Goal: Task Accomplishment & Management: Manage account settings

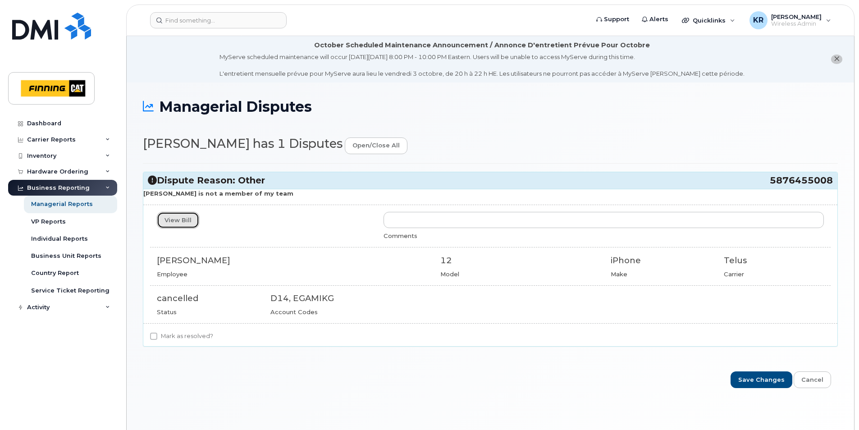
click at [176, 218] on link "View Bill" at bounding box center [178, 220] width 42 height 17
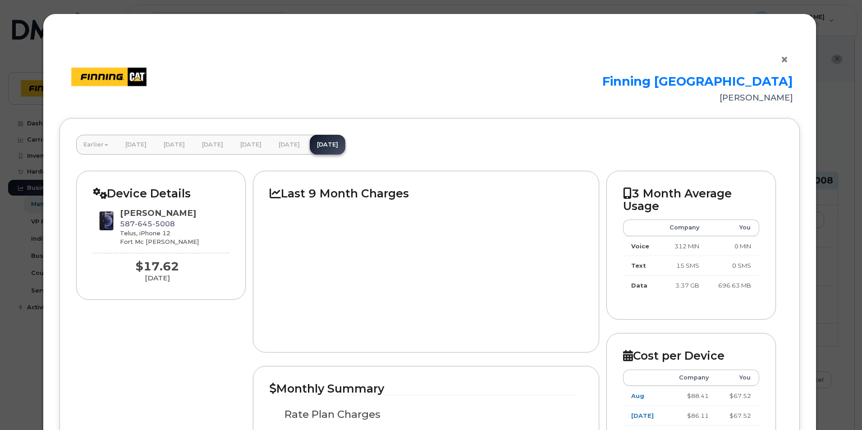
click at [687, 62] on button "×" at bounding box center [787, 60] width 13 height 14
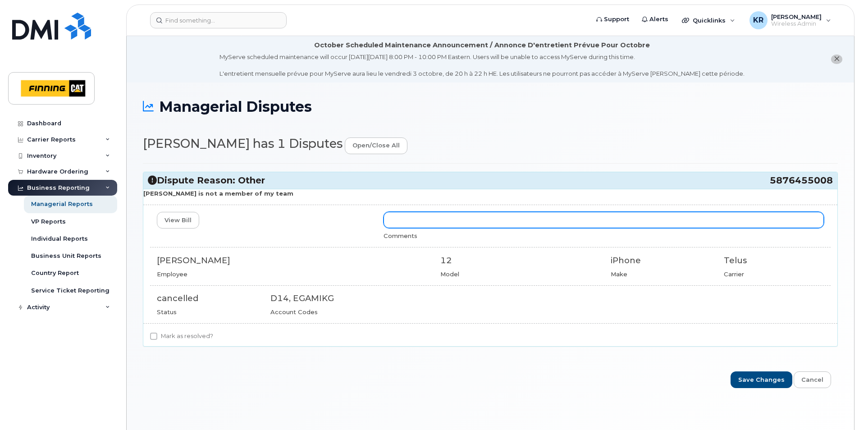
click at [416, 221] on input "text" at bounding box center [604, 220] width 441 height 16
type input "Ryan, this has been udpated."
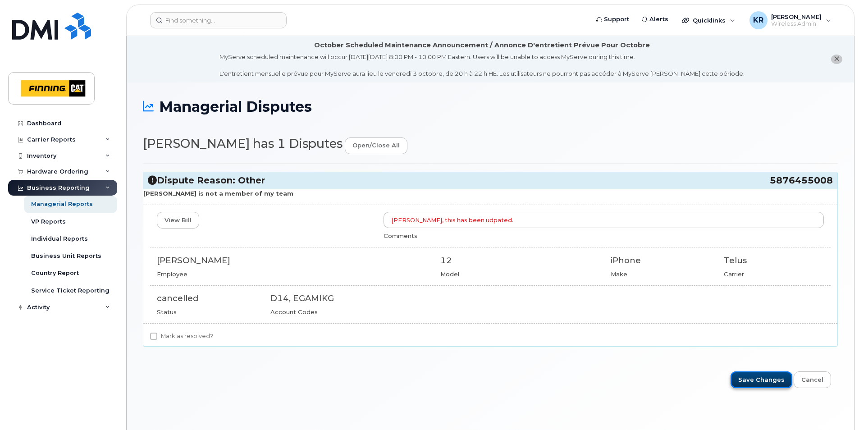
click at [687, 344] on input "Save Changes" at bounding box center [762, 380] width 62 height 17
click at [155, 337] on input "Mark as resolved?" at bounding box center [153, 336] width 7 height 7
checkbox input "true"
click at [773, 380] on input "Save Changes" at bounding box center [762, 380] width 62 height 17
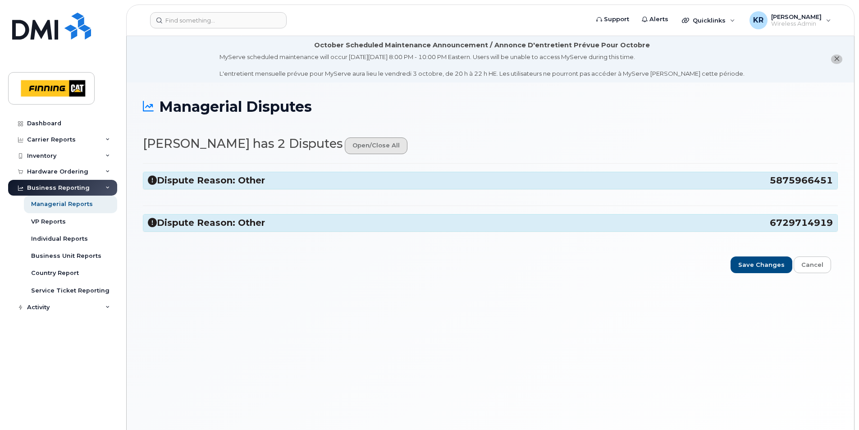
click at [352, 147] on link "open/close all" at bounding box center [376, 146] width 63 height 17
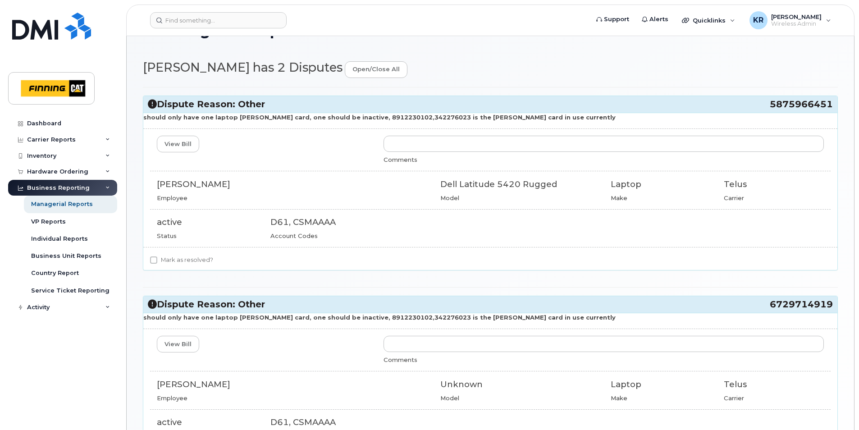
scroll to position [90, 0]
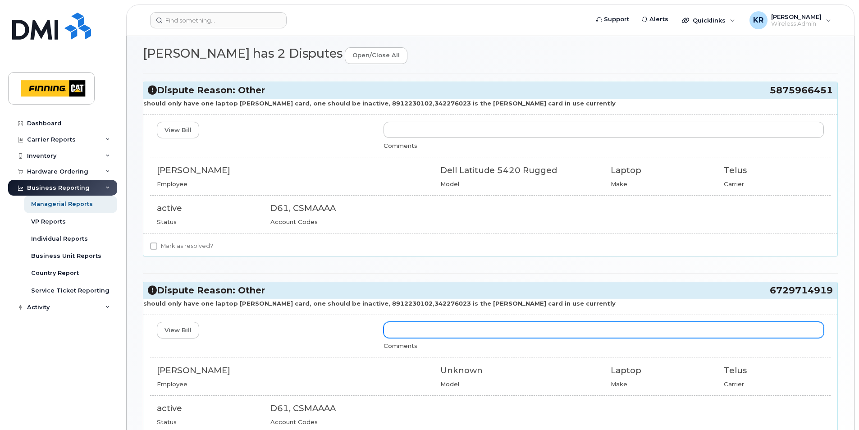
click at [428, 330] on input "text" at bounding box center [604, 330] width 441 height 16
type input "This has been updated and removed from Clark's profile"
click at [561, 332] on input "This has been updated and removed from Clark's profile" at bounding box center [604, 330] width 441 height 16
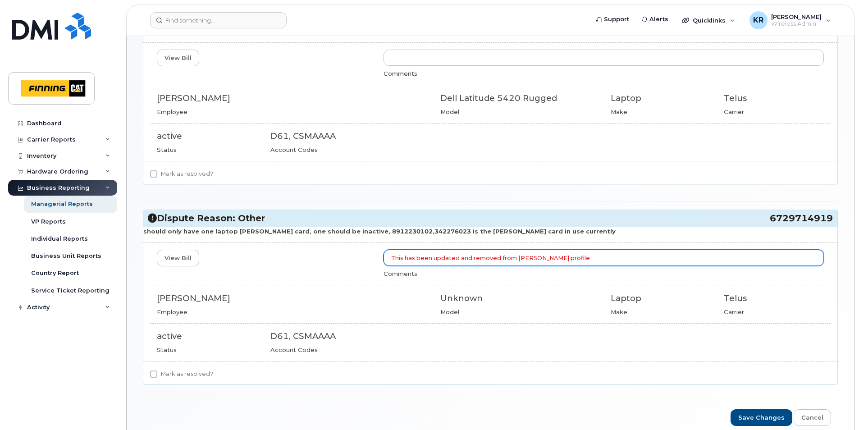
scroll to position [180, 0]
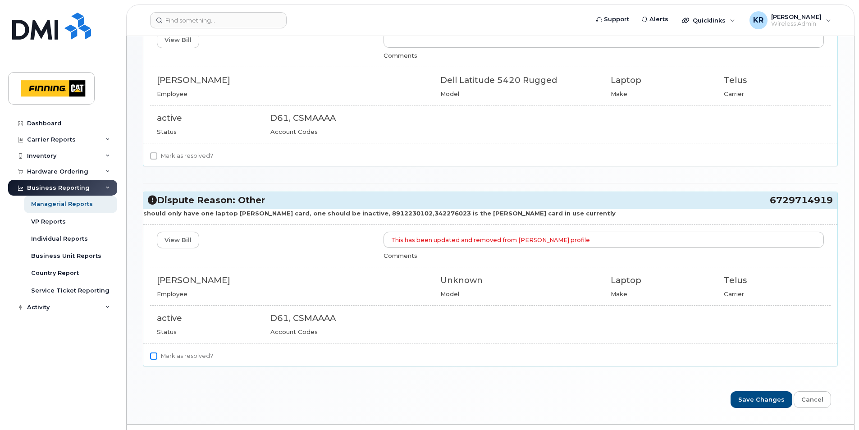
click at [152, 357] on input "Mark as resolved?" at bounding box center [153, 356] width 7 height 7
checkbox input "true"
click at [154, 156] on input "Mark as resolved?" at bounding box center [153, 155] width 7 height 7
checkbox input "true"
click at [774, 398] on input "Save Changes" at bounding box center [762, 399] width 62 height 17
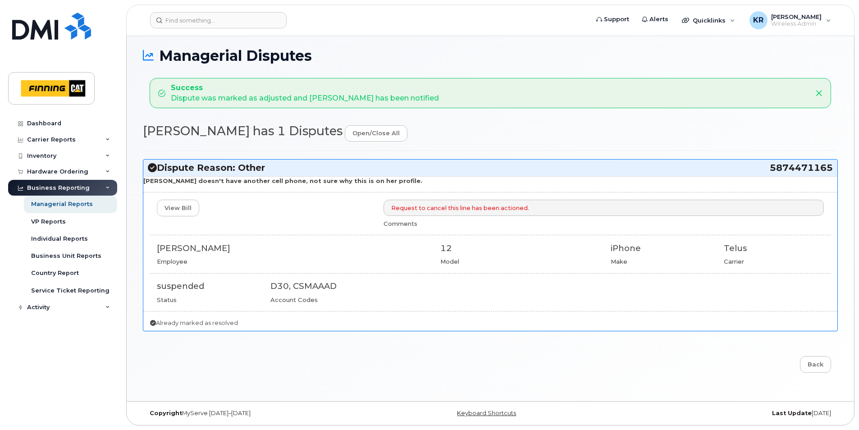
scroll to position [6, 0]
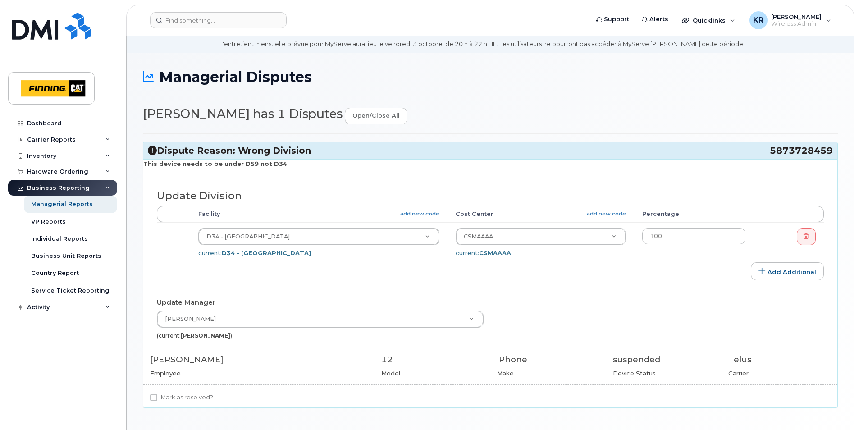
scroll to position [45, 0]
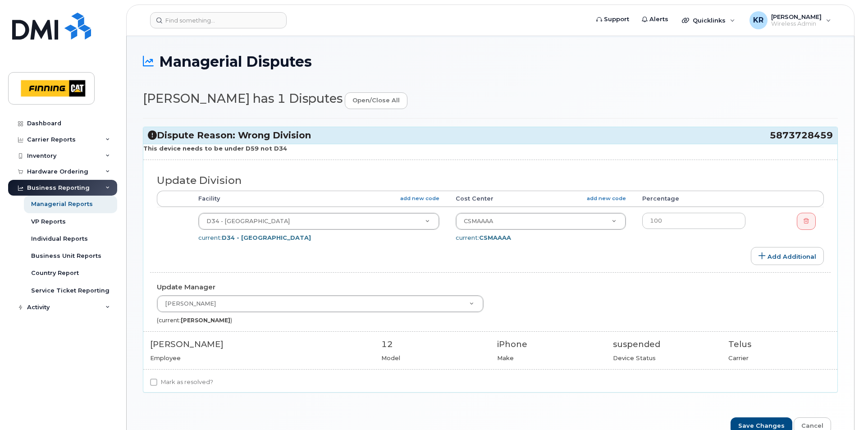
drag, startPoint x: 152, startPoint y: 344, endPoint x: 216, endPoint y: 345, distance: 64.5
click at [216, 345] on div "Bret Musyowski" at bounding box center [259, 345] width 218 height 12
copy div "Bret Musyowski"
click at [151, 381] on input "Mark as resolved?" at bounding box center [153, 382] width 7 height 7
checkbox input "true"
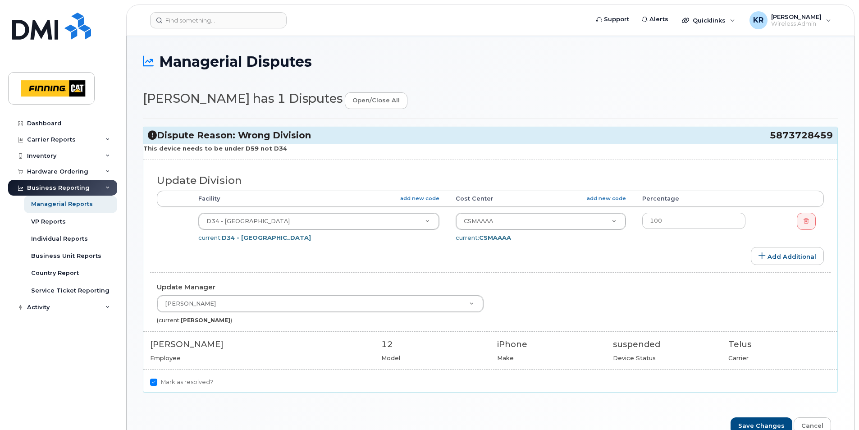
scroll to position [94, 0]
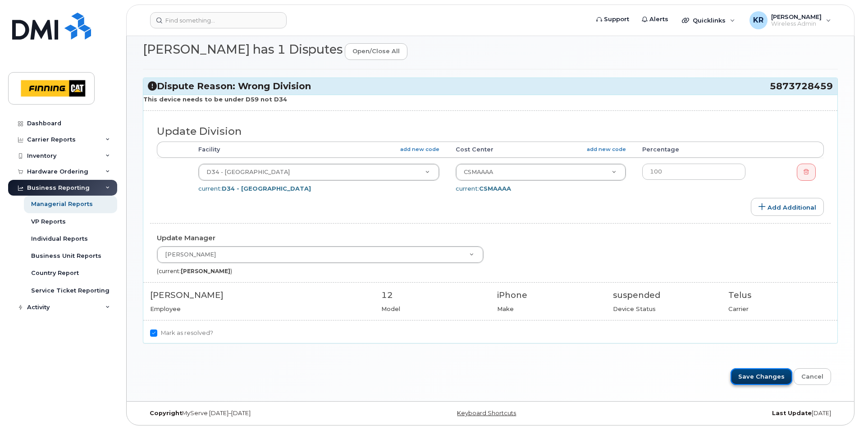
click at [763, 379] on input "Save Changes" at bounding box center [762, 376] width 62 height 17
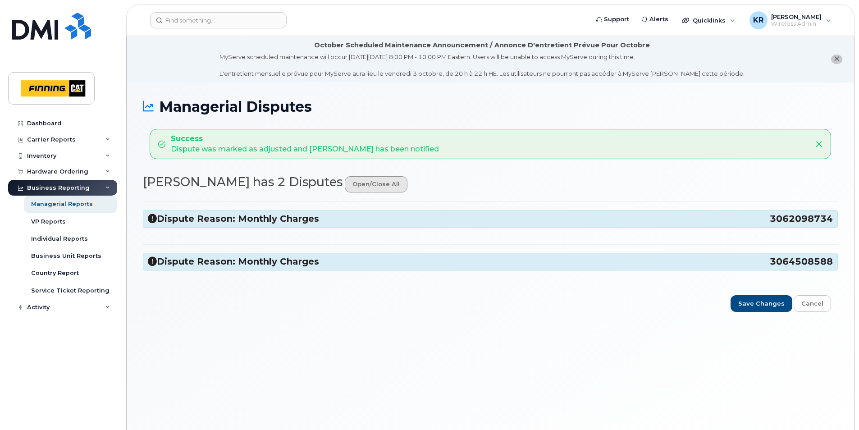
click at [360, 186] on link "open/close all" at bounding box center [376, 184] width 63 height 17
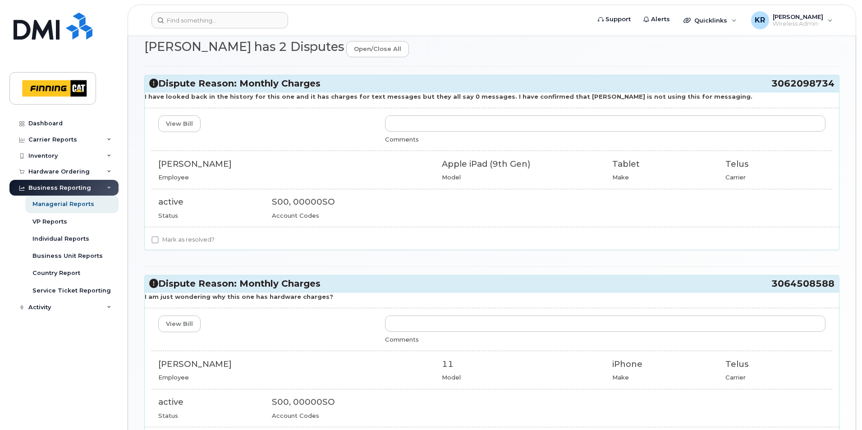
scroll to position [180, 0]
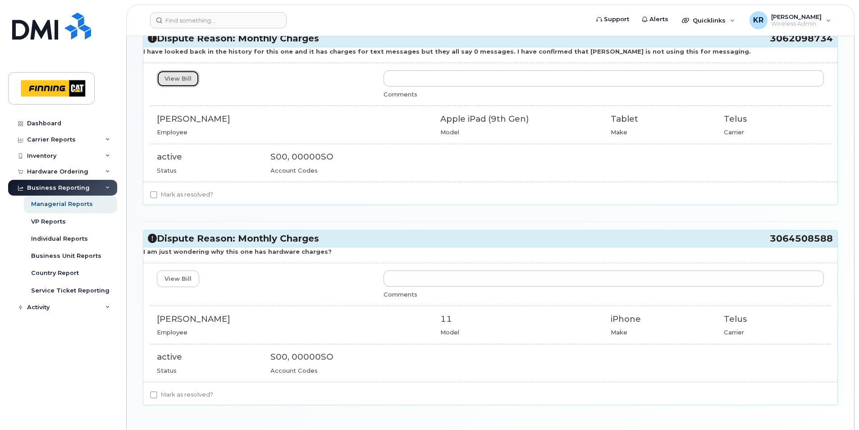
click at [176, 83] on link "View Bill" at bounding box center [178, 78] width 42 height 17
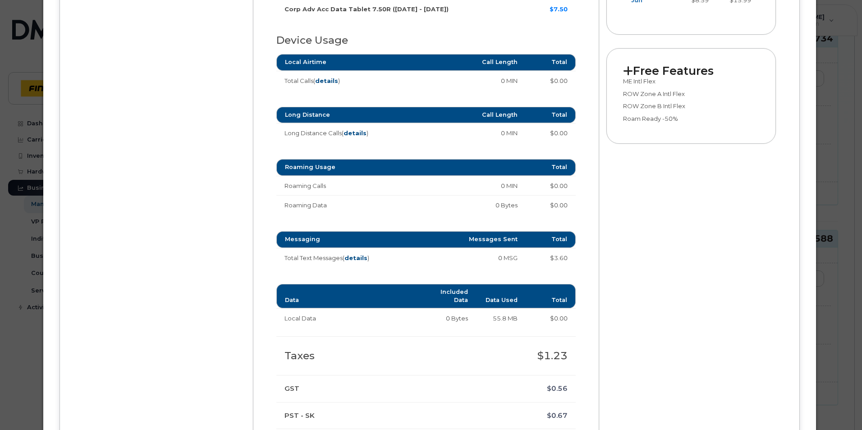
scroll to position [451, 0]
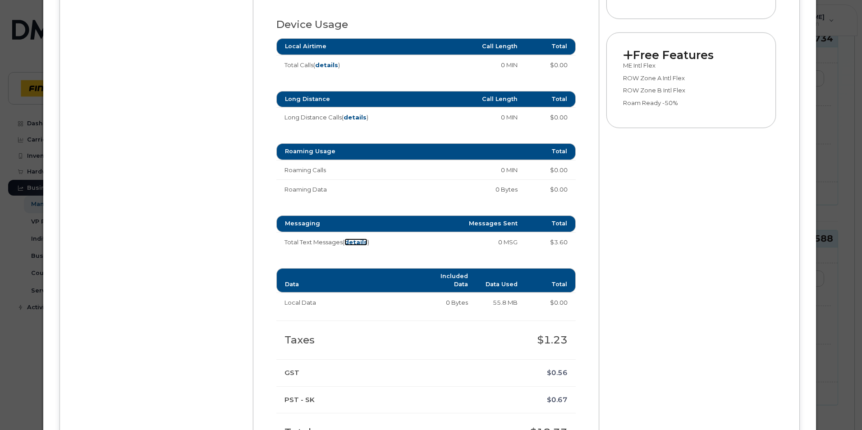
click at [358, 241] on strong "details" at bounding box center [356, 242] width 23 height 7
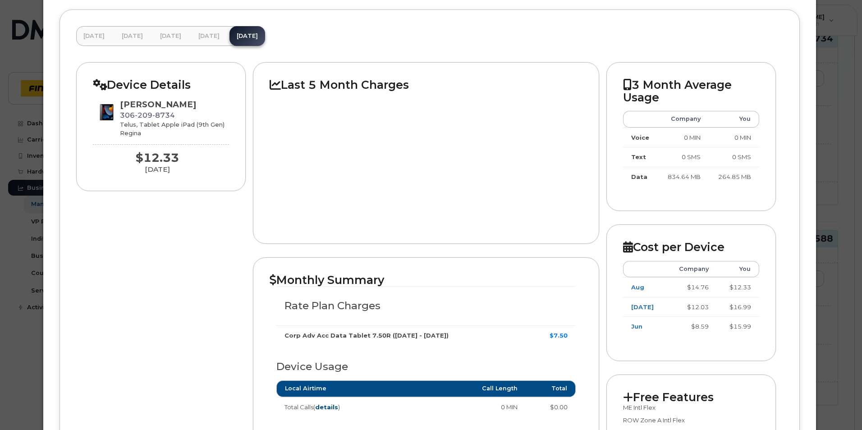
scroll to position [0, 0]
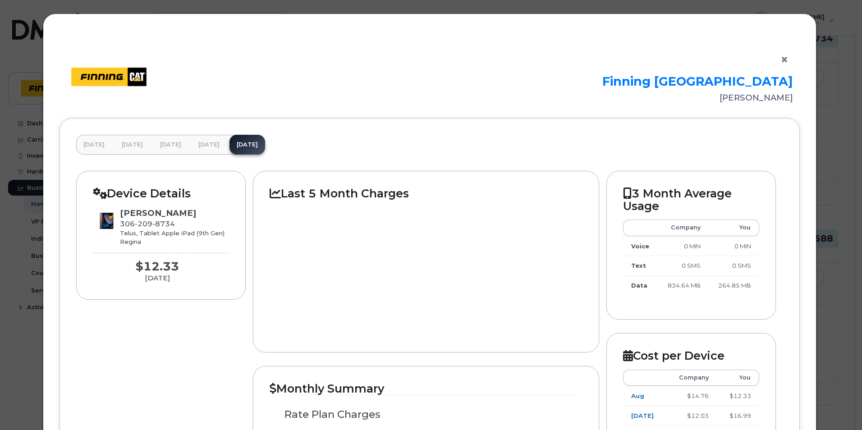
click at [781, 60] on button "×" at bounding box center [787, 60] width 13 height 14
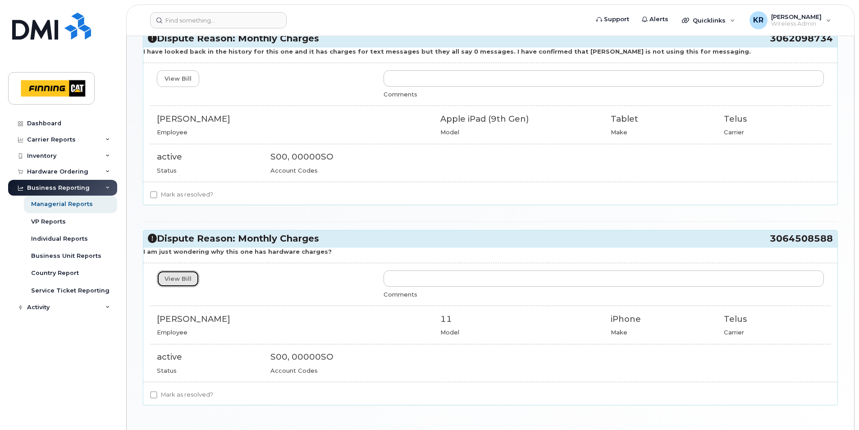
click at [174, 281] on link "View Bill" at bounding box center [178, 279] width 42 height 17
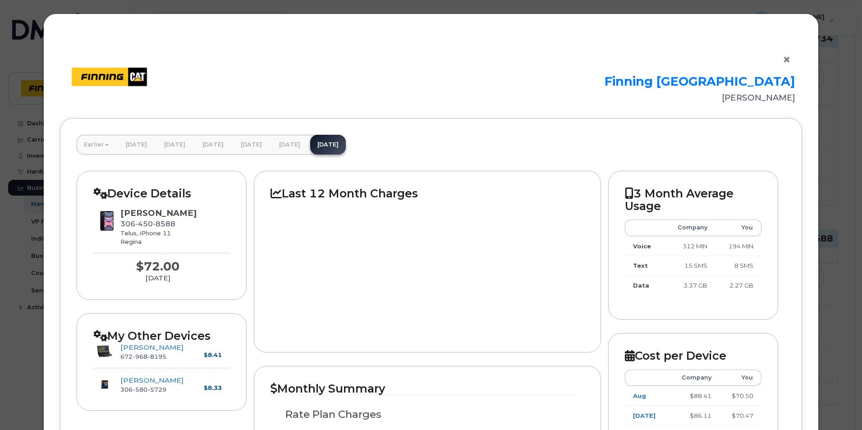
drag, startPoint x: 785, startPoint y: 61, endPoint x: 780, endPoint y: 64, distance: 5.5
click at [785, 61] on button "×" at bounding box center [789, 60] width 13 height 14
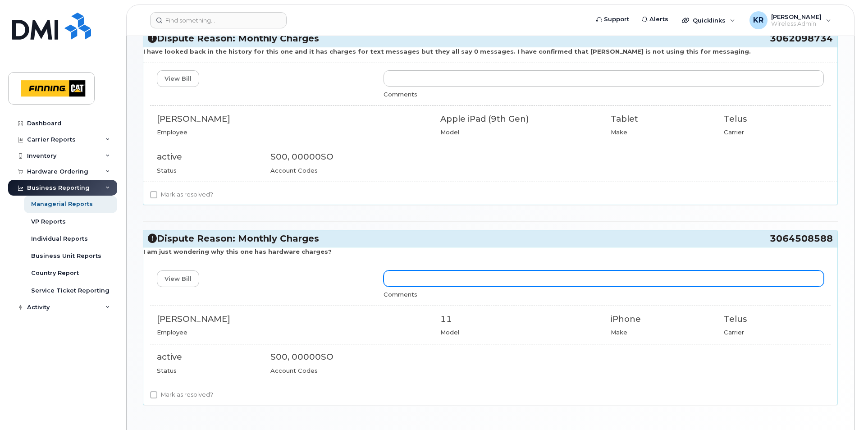
click at [415, 278] on input "text" at bounding box center [604, 279] width 441 height 16
type input "The hardware is the monthly cost of the contract balance on the device. There is"
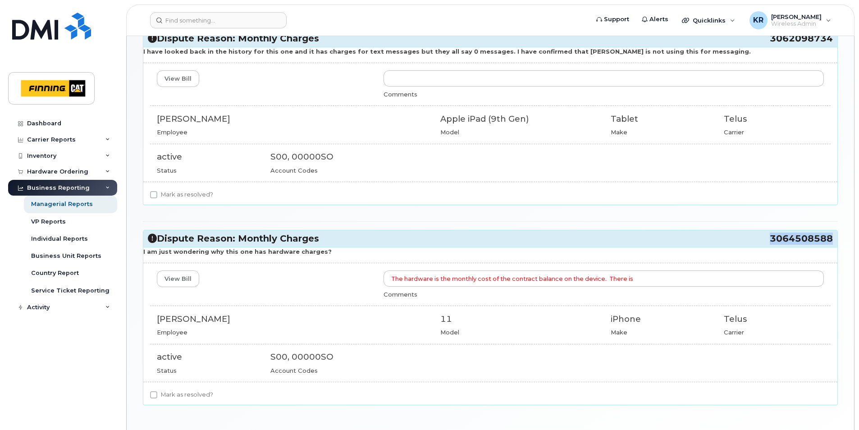
drag, startPoint x: 771, startPoint y: 238, endPoint x: 832, endPoint y: 239, distance: 60.4
click at [832, 239] on span "3064508588" at bounding box center [801, 239] width 63 height 12
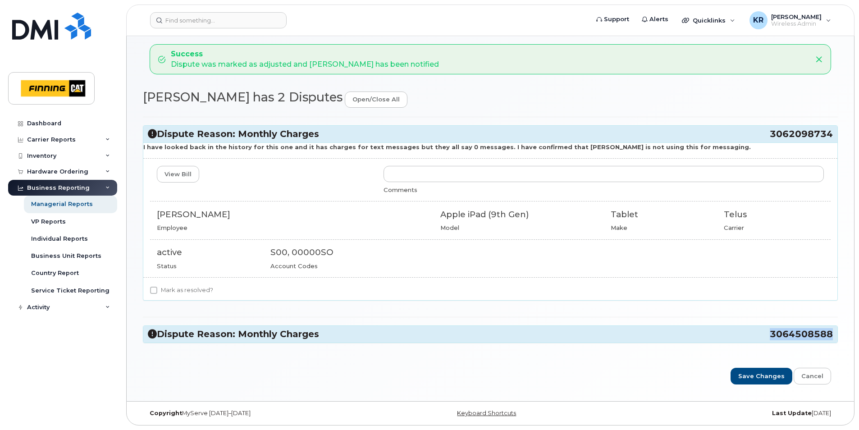
scroll to position [85, 0]
copy span "3064508588"
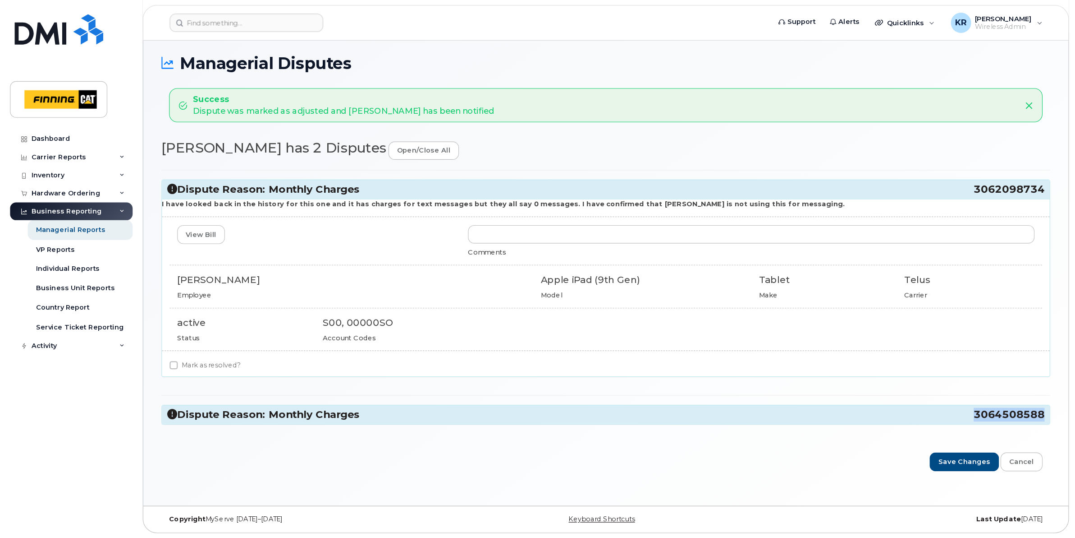
scroll to position [51, 0]
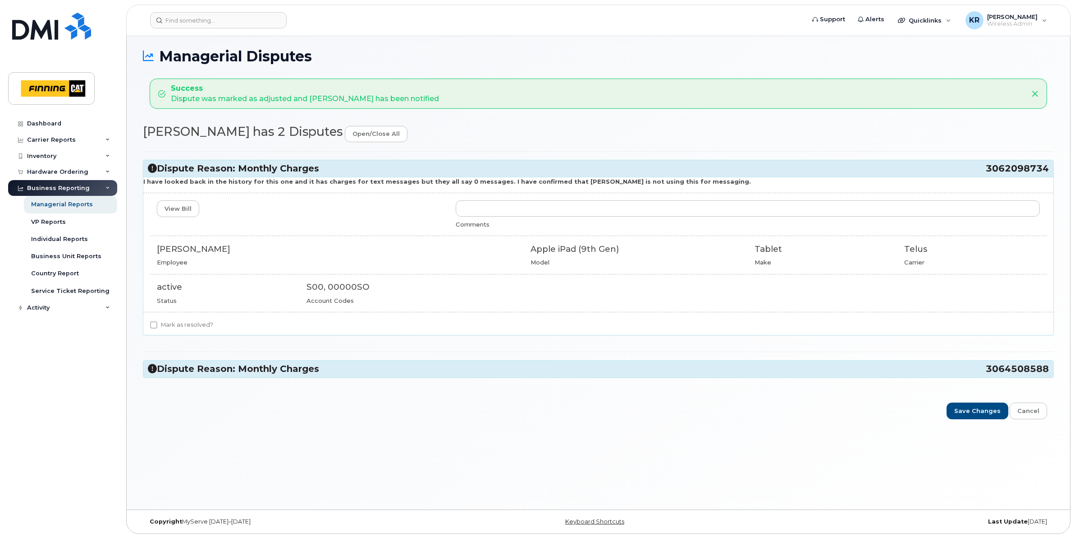
click at [711, 405] on div "Save Changes Cancel" at bounding box center [599, 410] width 898 height 17
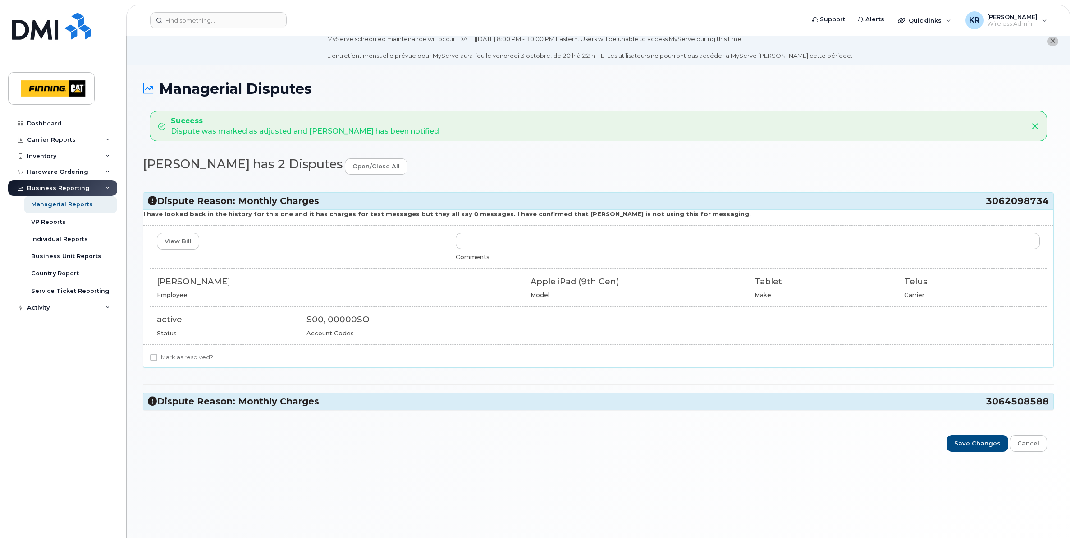
scroll to position [0, 0]
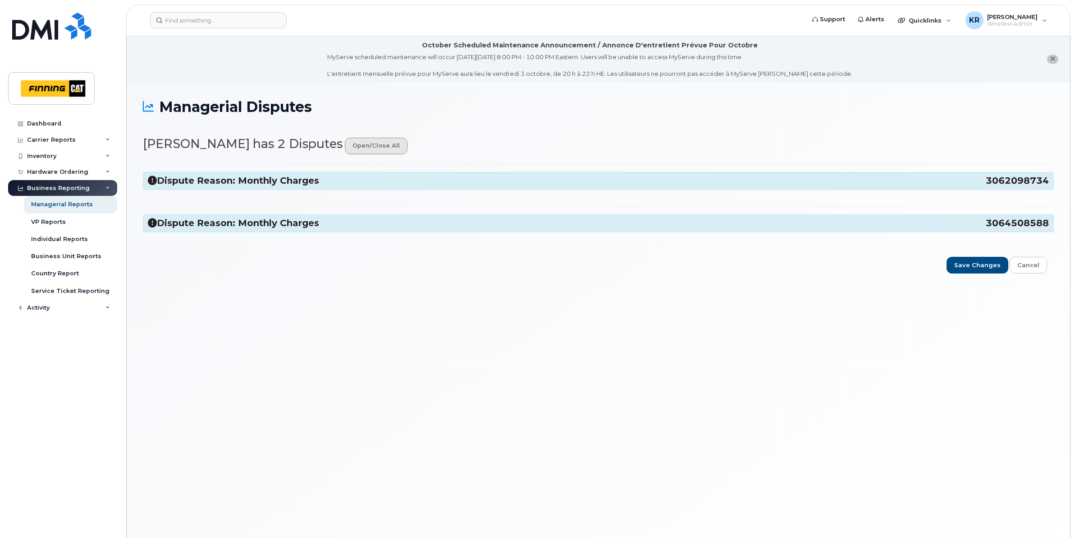
click at [374, 146] on link "open/close all" at bounding box center [376, 146] width 63 height 17
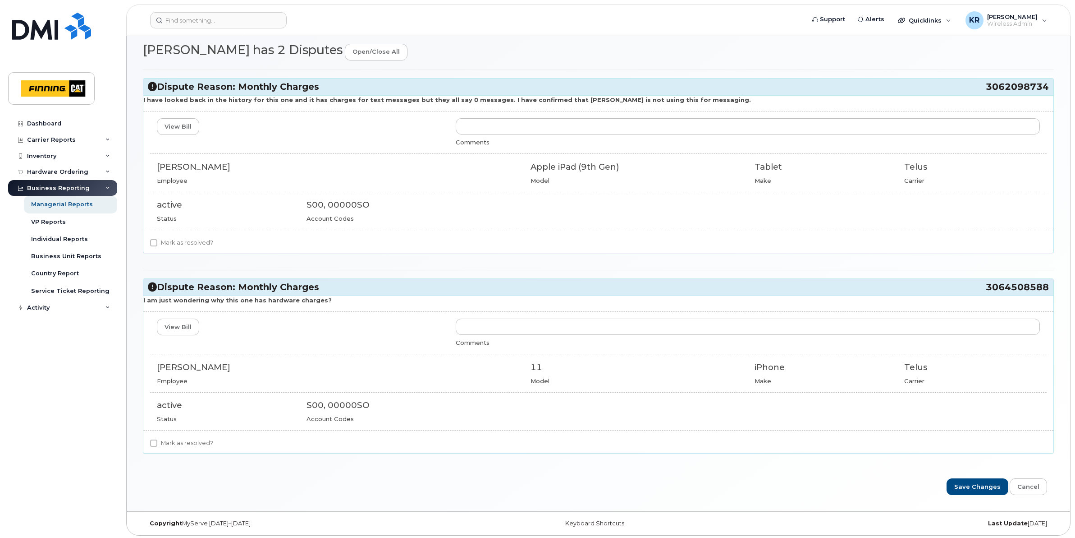
scroll to position [98, 0]
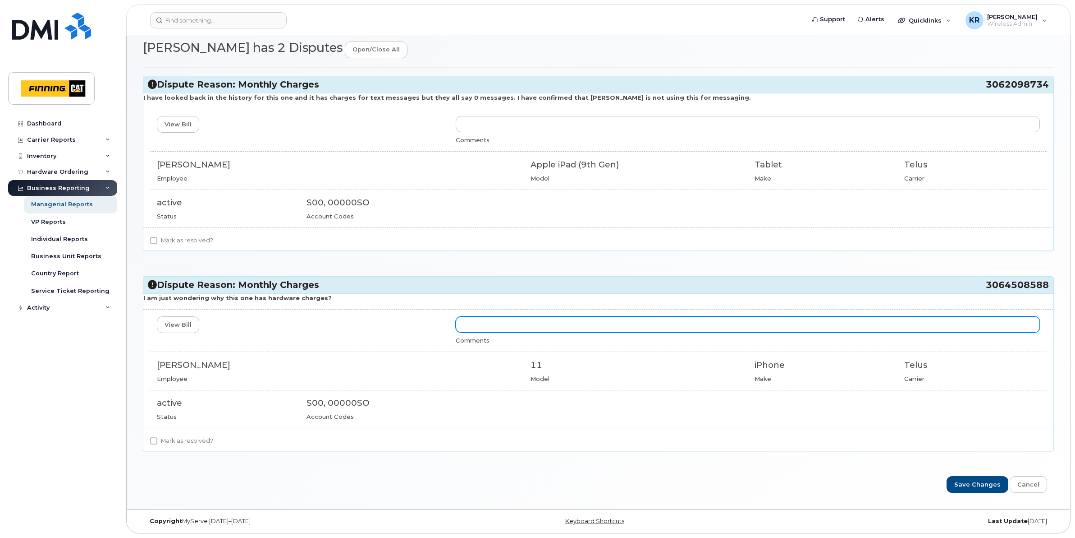
drag, startPoint x: 474, startPoint y: 324, endPoint x: 473, endPoint y: 330, distance: 6.3
click at [474, 324] on input "text" at bounding box center [748, 324] width 584 height 16
click at [589, 325] on input "the hardware charges belong to the device; once the device is paid off, these c…" at bounding box center [748, 324] width 584 height 16
drag, startPoint x: 461, startPoint y: 322, endPoint x: 855, endPoint y: 319, distance: 394.6
click at [855, 319] on input "the hardware charges belong to the device - ; once the device is paid off, thes…" at bounding box center [748, 324] width 584 height 16
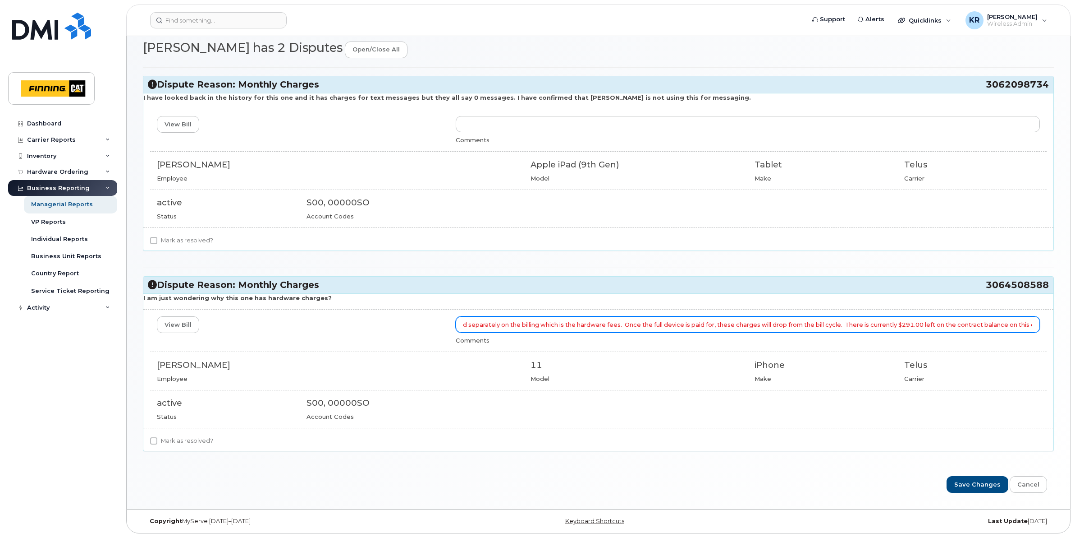
scroll to position [0, 344]
type input "The harware charge refers to the cost of the physical device; when we purchase …"
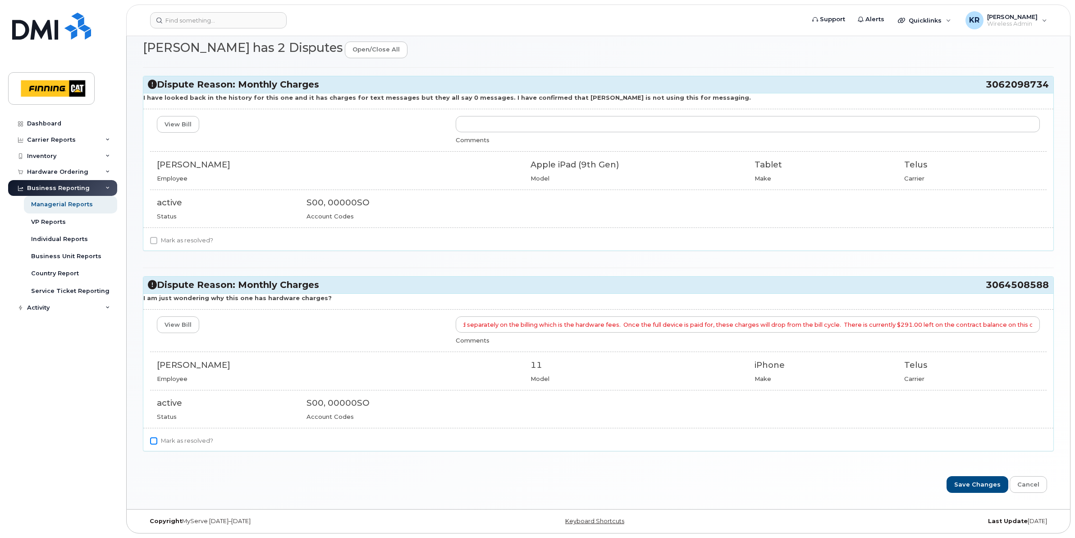
scroll to position [0, 0]
click at [153, 442] on input "Mark as resolved?" at bounding box center [153, 440] width 7 height 7
checkbox input "true"
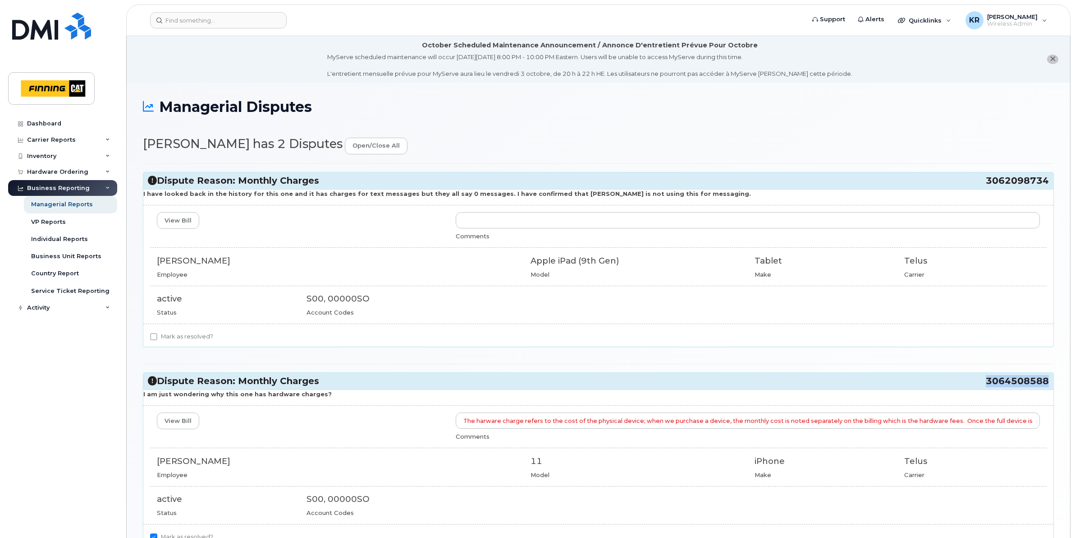
drag, startPoint x: 986, startPoint y: 381, endPoint x: 1047, endPoint y: 383, distance: 61.4
click at [1047, 383] on span "3064508588" at bounding box center [1017, 381] width 63 height 12
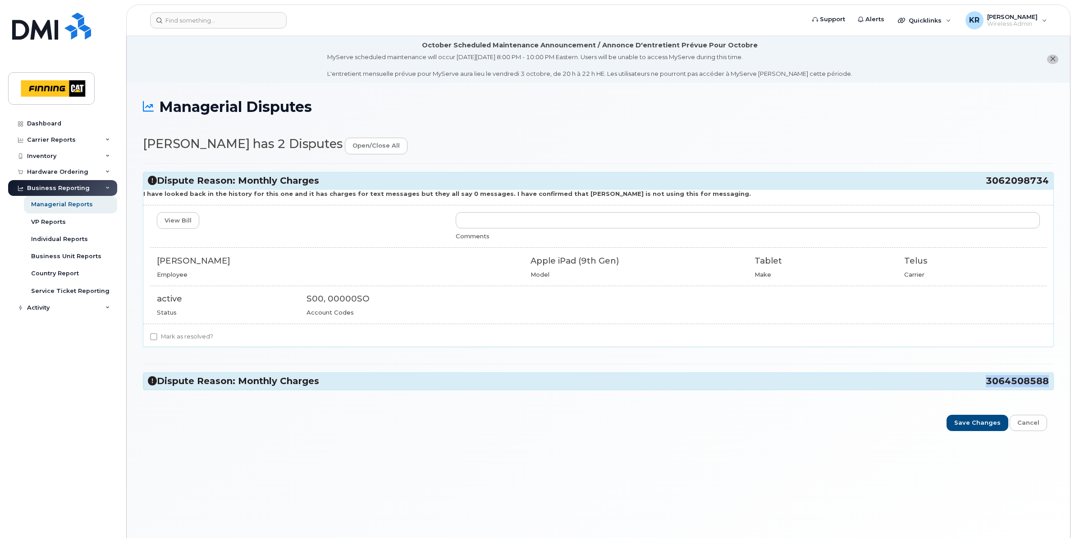
copy span "3064508588"
click at [152, 379] on icon at bounding box center [152, 380] width 9 height 9
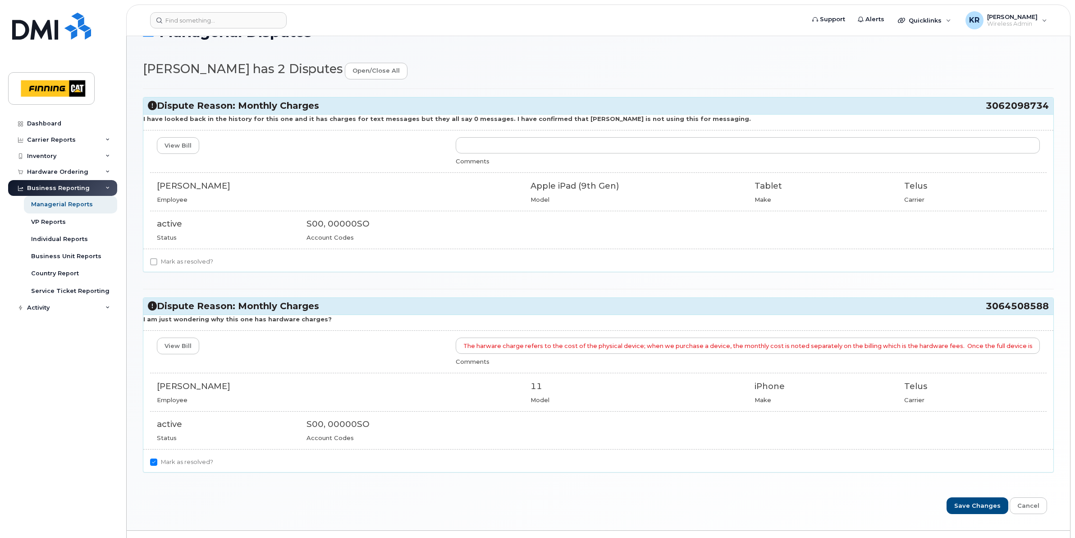
scroll to position [98, 0]
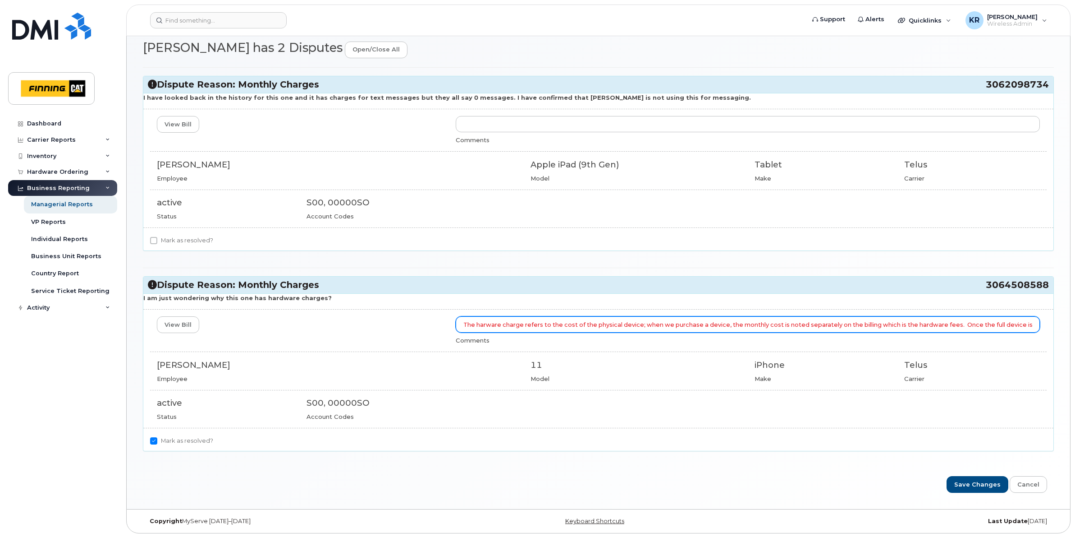
click at [537, 327] on input "The harware charge refers to the cost of the physical device; when we purchase …" at bounding box center [748, 324] width 584 height 16
drag, startPoint x: 460, startPoint y: 323, endPoint x: 1053, endPoint y: 322, distance: 592.5
click at [1053, 322] on div "View Bill The harware charge refer to the cost of the physical device; when we …" at bounding box center [598, 368] width 910 height 104
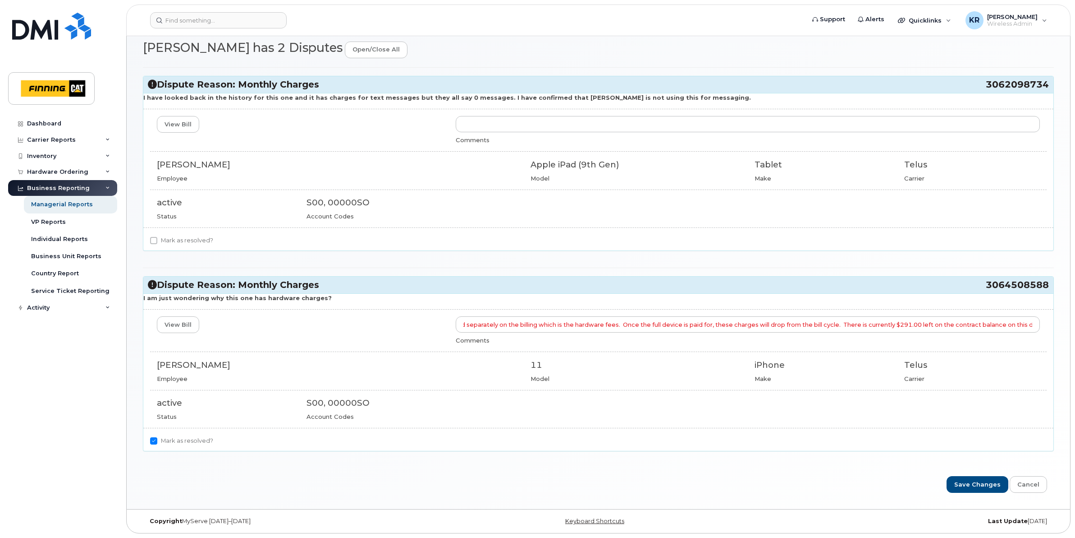
scroll to position [0, 0]
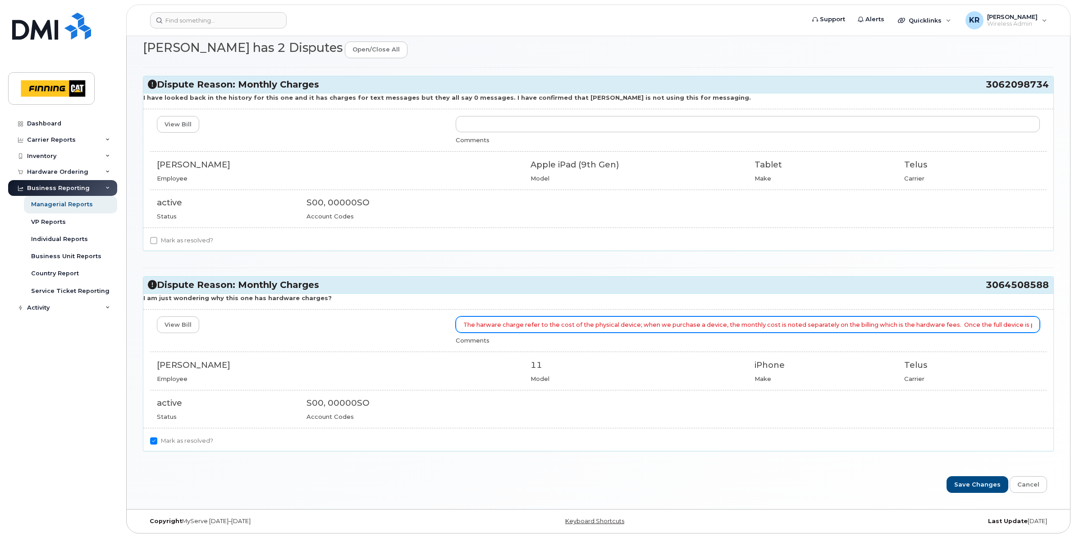
click at [462, 324] on input "The harware charge refer to the cost of the physical device; when we purchase a…" at bounding box center [748, 324] width 584 height 16
drag, startPoint x: 462, startPoint y: 324, endPoint x: 1103, endPoint y: 317, distance: 641.3
click at [1075, 317] on html "Support Alerts Quicklinks Suspend / Cancel Device Change SIM Card Enable Call F…" at bounding box center [537, 221] width 1075 height 634
paste input "dware charge refers to the cost of the physical device. When a device is purcha…"
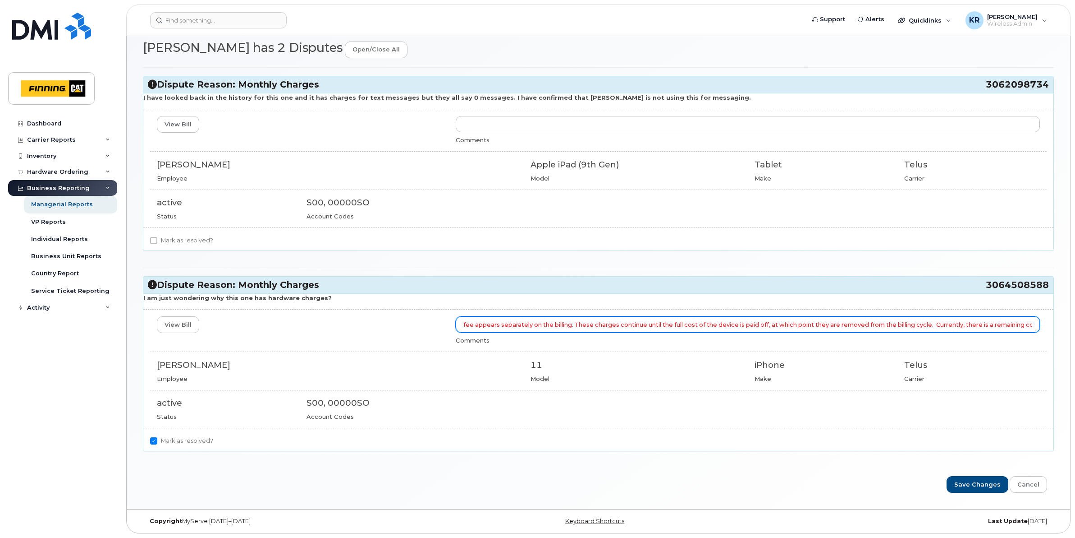
scroll to position [0, 446]
type input "The hardware charge refers to the cost of the physical device. When a device is…"
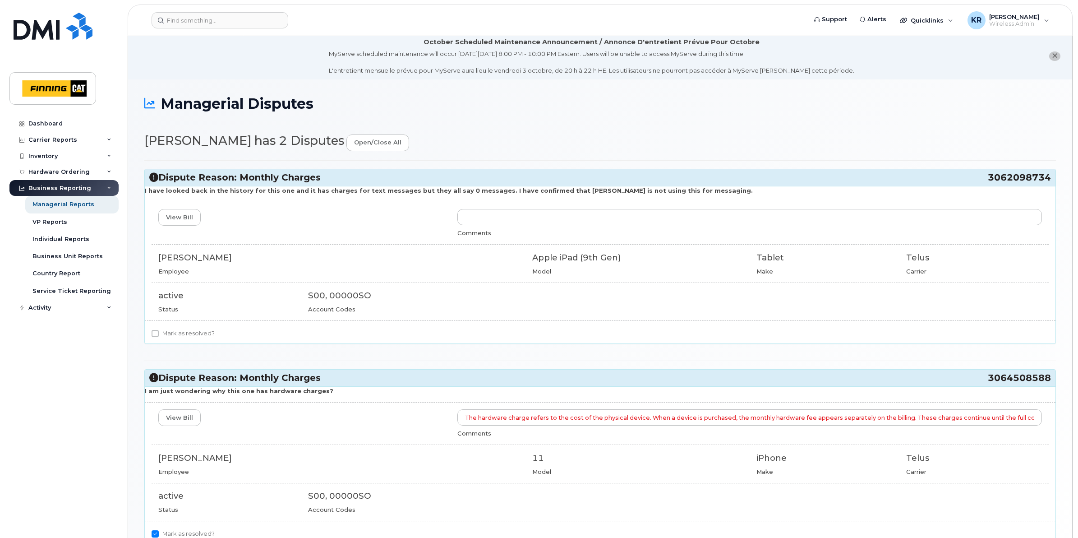
scroll to position [0, 0]
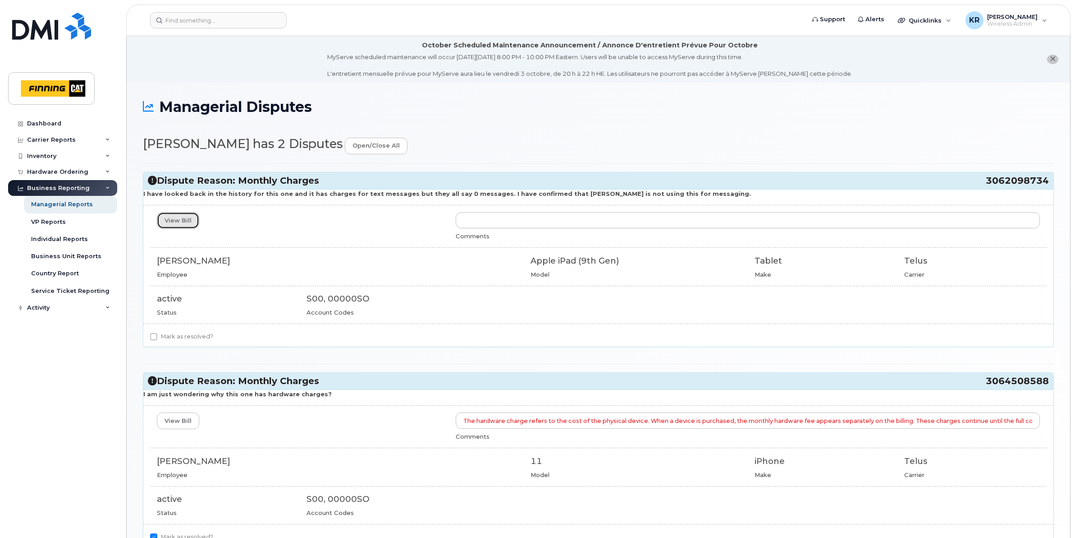
click at [179, 224] on link "View Bill" at bounding box center [178, 220] width 42 height 17
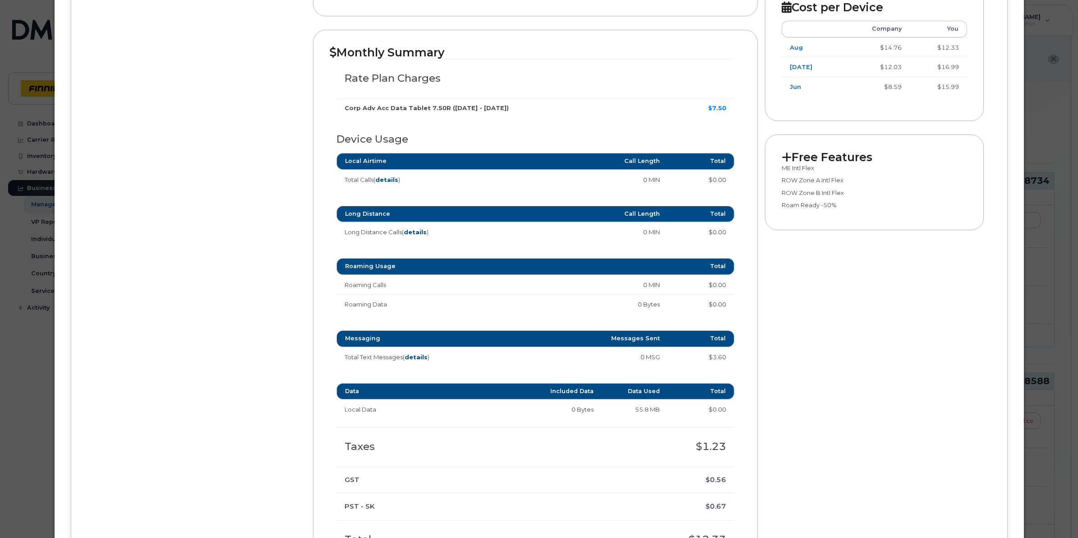
scroll to position [338, 0]
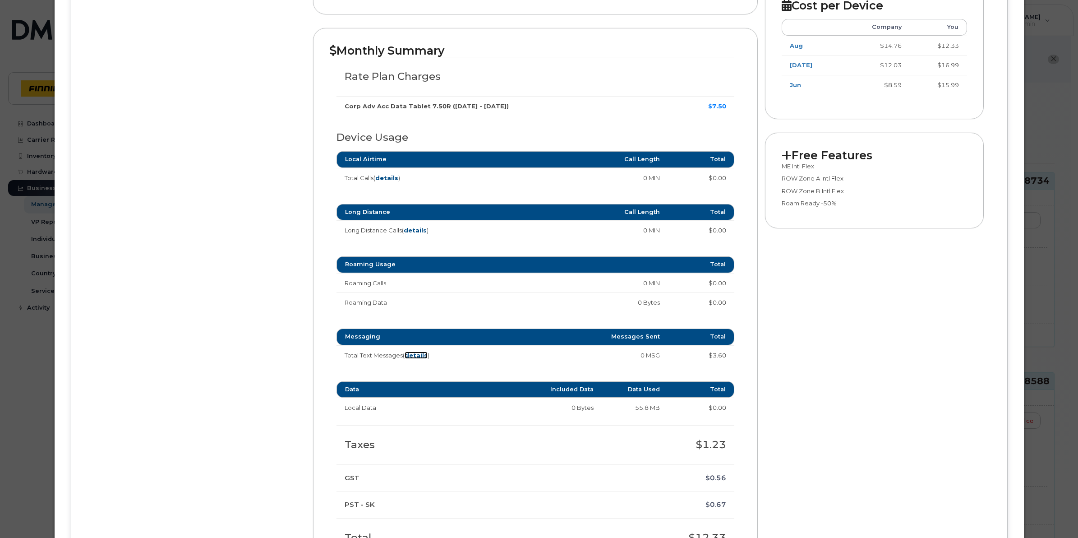
click at [418, 356] on strong "details" at bounding box center [415, 354] width 23 height 7
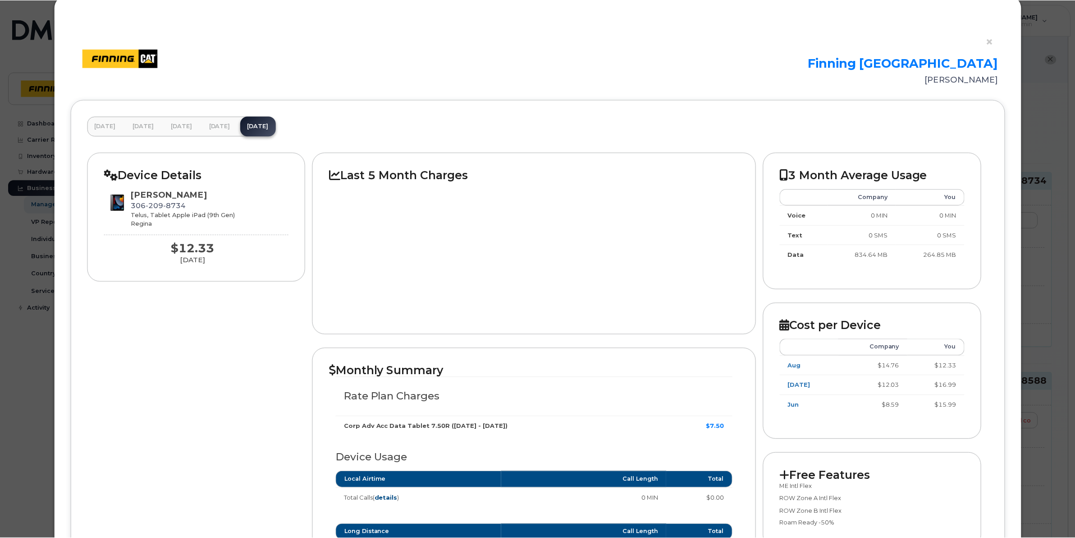
scroll to position [0, 0]
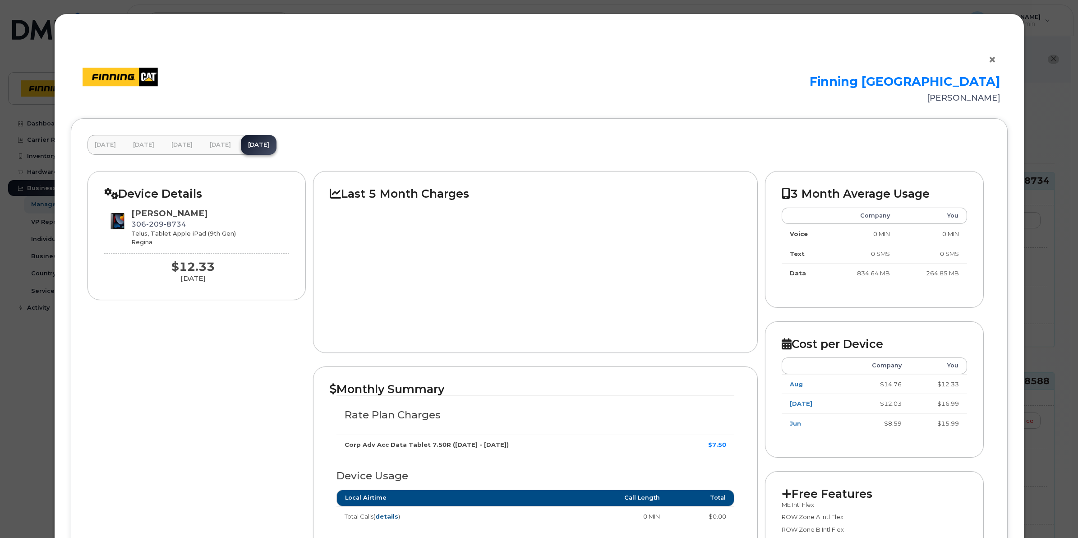
click at [988, 60] on button "×" at bounding box center [994, 60] width 13 height 14
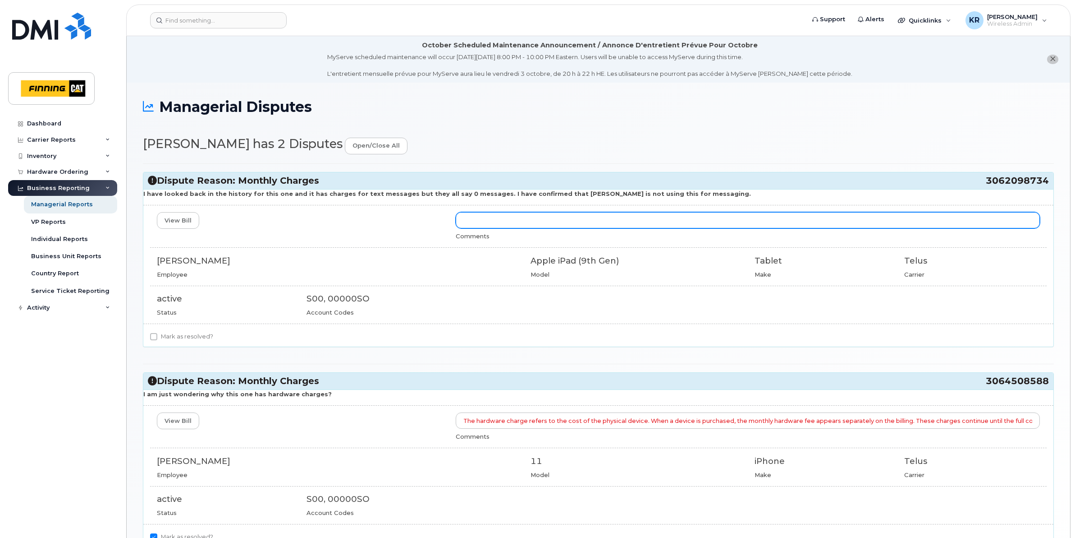
click at [476, 222] on input "text" at bounding box center [748, 220] width 584 height 16
click at [687, 218] on input "There were 37 SMS (short Message Service - Text messages) on this line." at bounding box center [748, 220] width 584 height 16
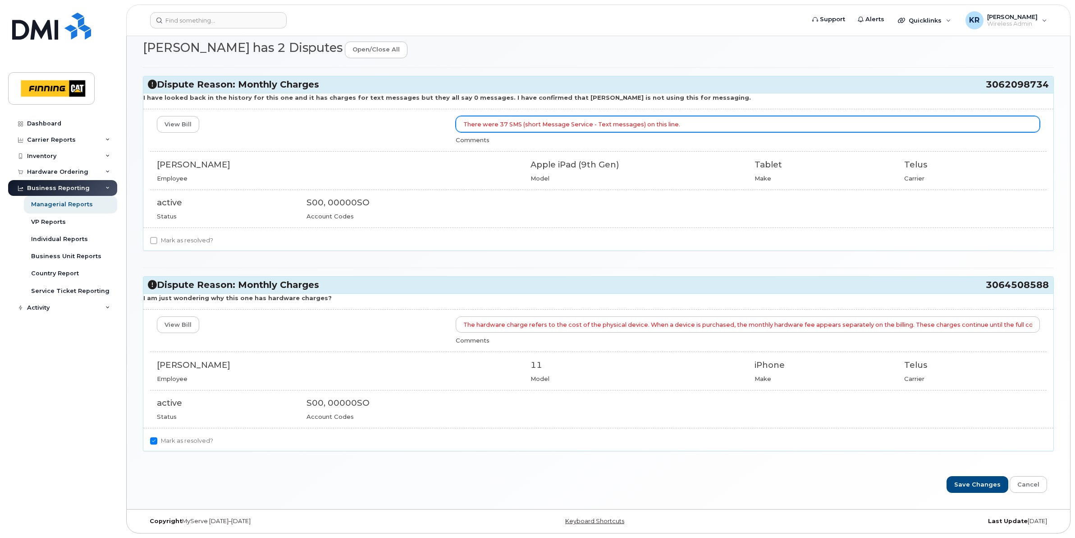
scroll to position [98, 0]
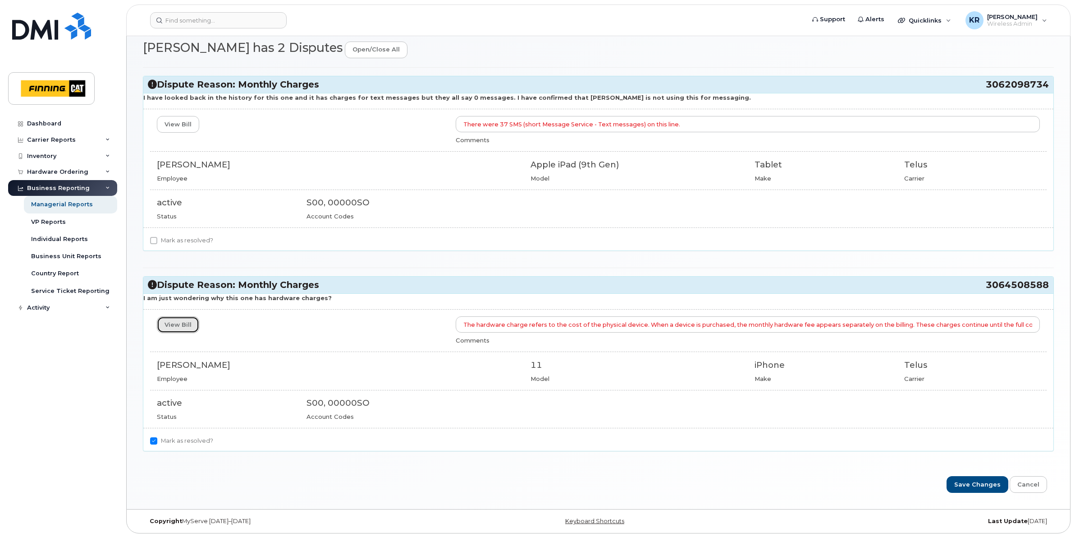
click at [181, 326] on link "View Bill" at bounding box center [178, 324] width 42 height 17
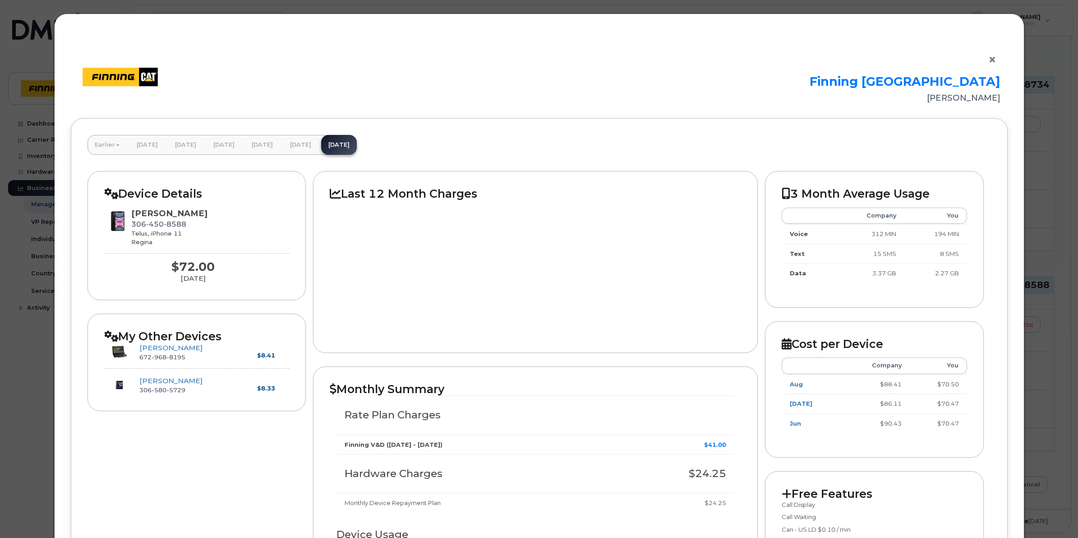
click at [990, 57] on button "×" at bounding box center [994, 60] width 13 height 14
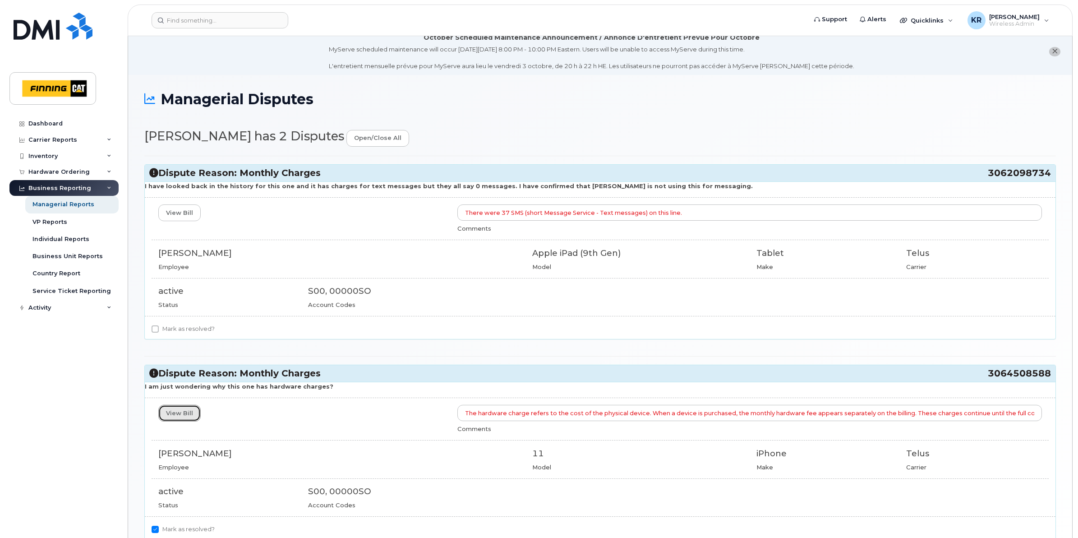
scroll to position [0, 0]
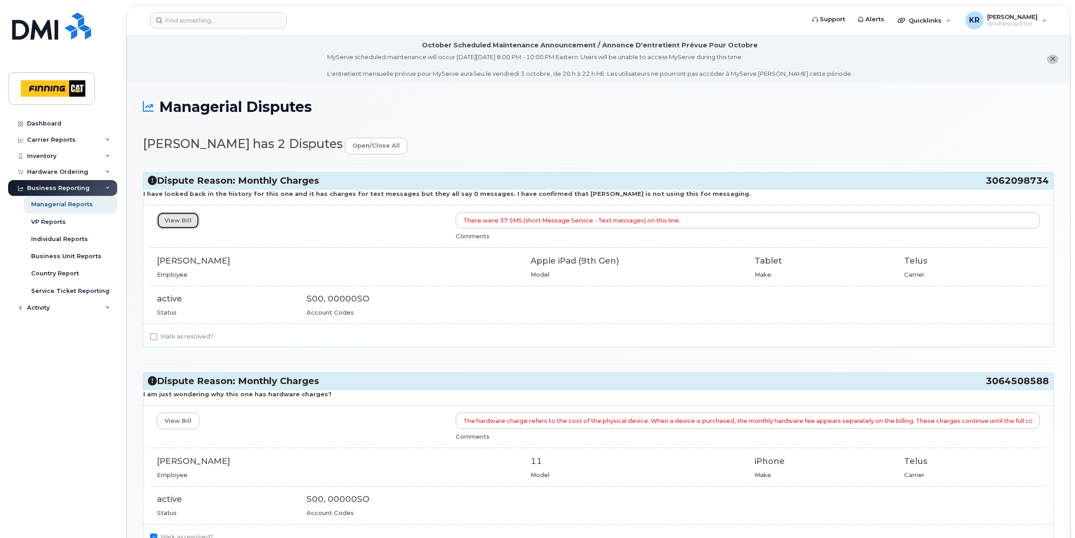
click at [179, 221] on link "View Bill" at bounding box center [178, 220] width 42 height 17
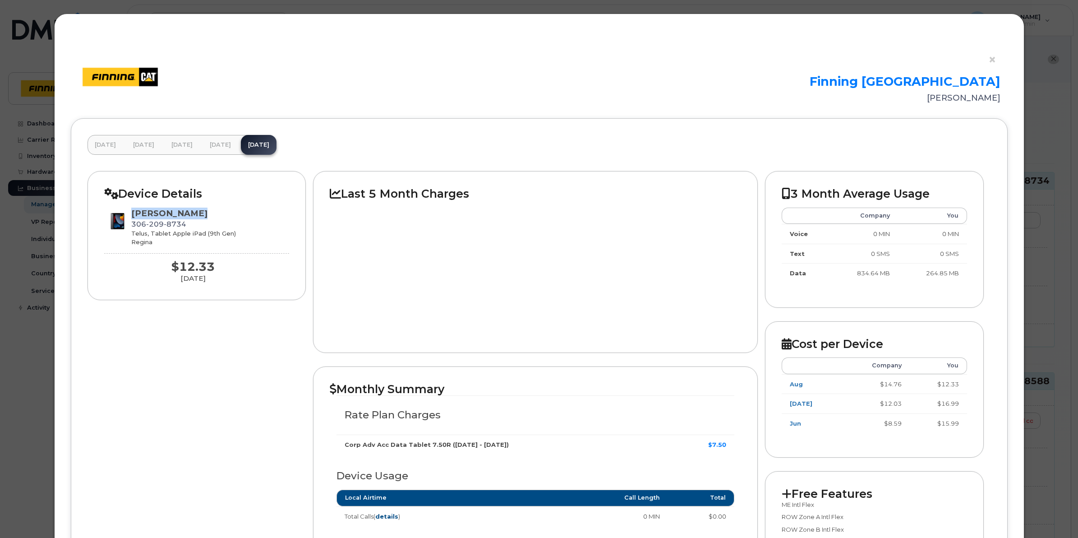
drag, startPoint x: 188, startPoint y: 212, endPoint x: 132, endPoint y: 208, distance: 56.5
click at [132, 208] on div "[PERSON_NAME]" at bounding box center [183, 213] width 105 height 12
copy div "Alex Gosselin"
click at [993, 62] on button "×" at bounding box center [994, 60] width 13 height 14
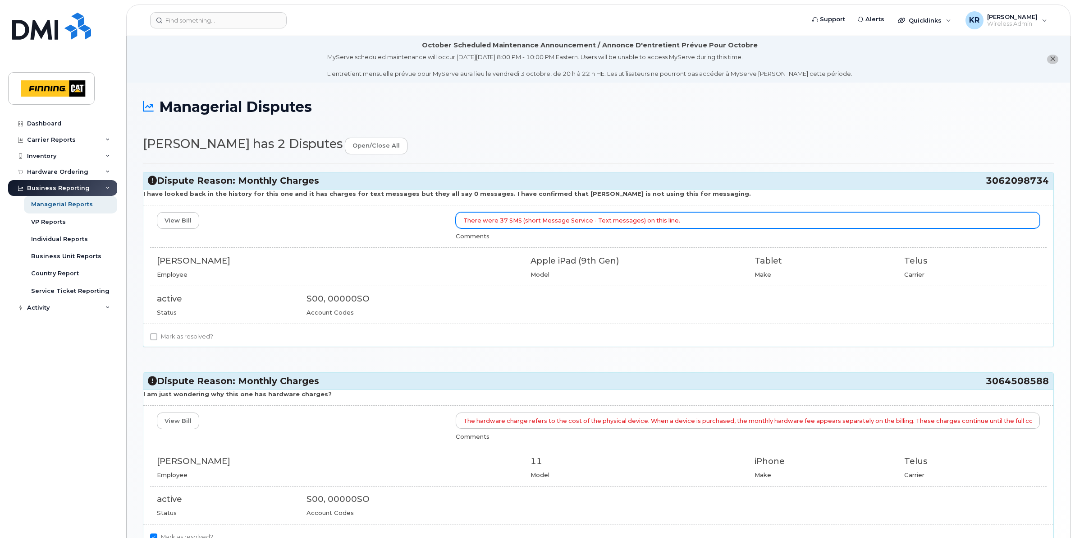
click at [465, 219] on input "There were 37 SMS (short Message Service - Text messages) on this line." at bounding box center [748, 220] width 584 height 16
click at [809, 221] on input "I called TELUS to inquire on these charges. There were 37 SMS (short Message Se…" at bounding box center [748, 220] width 584 height 16
drag, startPoint x: 467, startPoint y: 219, endPoint x: 485, endPoint y: 219, distance: 18.5
click at [485, 219] on input "I called TELUS to inquire on these charges. There were 37 SMS (short Message Se…" at bounding box center [748, 220] width 584 height 16
drag, startPoint x: 549, startPoint y: 220, endPoint x: 578, endPoint y: 220, distance: 28.4
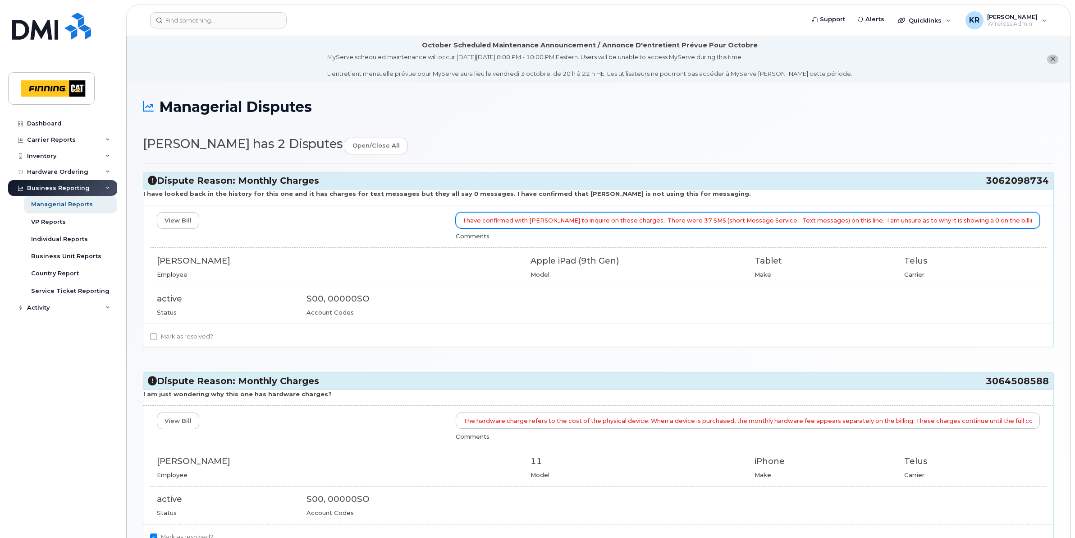
click at [578, 220] on input "I have confirmed with TELUS to inquire on these charges. There were 37 SMS (sho…" at bounding box center [748, 220] width 584 height 16
drag, startPoint x: 630, startPoint y: 222, endPoint x: 644, endPoint y: 220, distance: 14.1
click at [644, 220] on input "I have confirmed with TELUS on the SMS charges. There were 37 SMS (short Messag…" at bounding box center [748, 220] width 584 height 16
drag, startPoint x: 783, startPoint y: 220, endPoint x: 815, endPoint y: 219, distance: 31.6
click at [815, 219] on input "I have confirmed with TELUS on the SMS charges. There are 37 SMS (short Message…" at bounding box center [748, 220] width 584 height 16
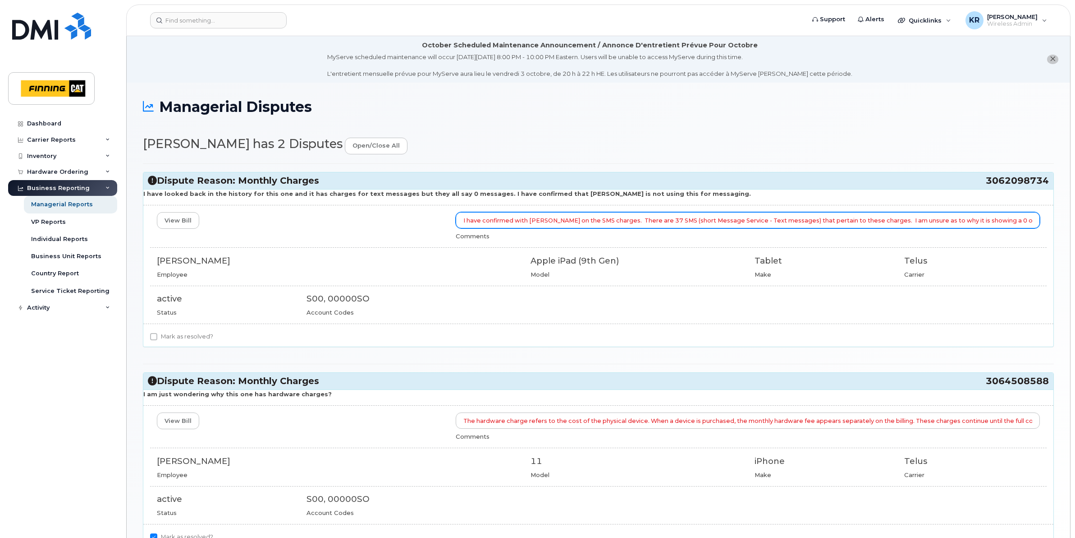
drag, startPoint x: 1028, startPoint y: 223, endPoint x: 1044, endPoint y: 223, distance: 15.8
click at [1029, 223] on input "I have confirmed with TELUS on the SMS charges. There are 37 SMS (short Message…" at bounding box center [748, 220] width 584 height 16
type input "I have confirmed with TELUS on the SMS charges. There are 37 SMS (short Message…"
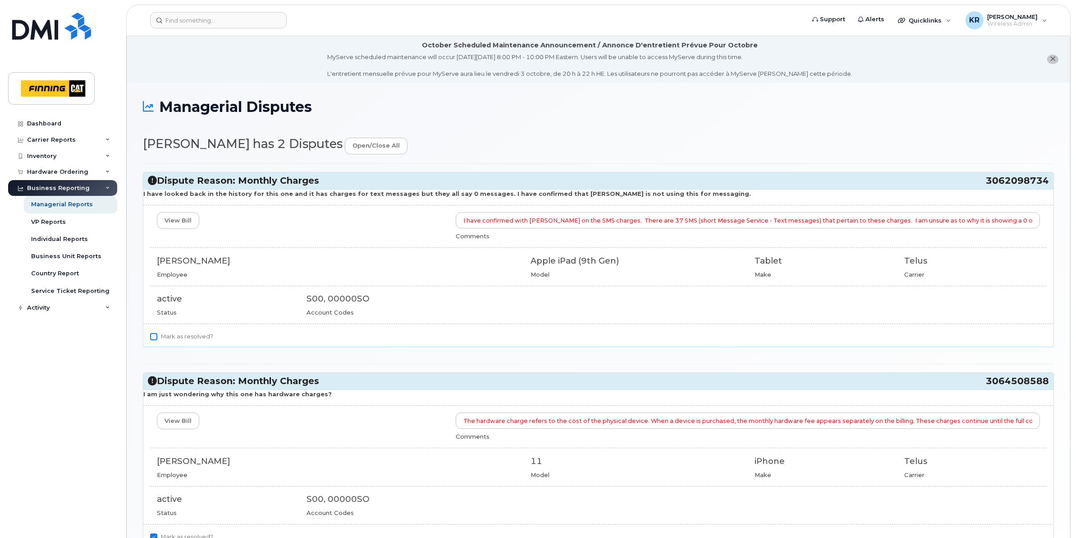
click at [156, 339] on input "Mark as resolved?" at bounding box center [153, 336] width 7 height 7
checkbox input "true"
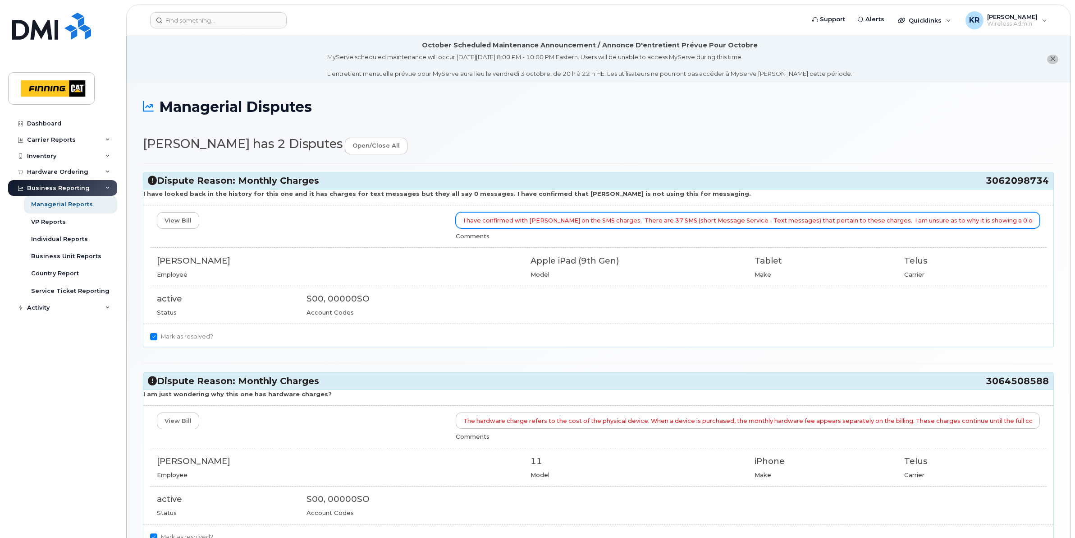
click at [873, 219] on input "I have confirmed with TELUS on the SMS charges. There are 37 SMS (short Message…" at bounding box center [748, 220] width 584 height 16
click at [606, 222] on input "I have confirmed with TELUS on the SMS charges. There are 37 SMS (short Message…" at bounding box center [748, 220] width 584 height 16
click at [979, 220] on input "I have confirmed with TELUS on the SMS charges and we have looked through the f…" at bounding box center [748, 220] width 584 height 16
drag, startPoint x: 961, startPoint y: 219, endPoint x: 1062, endPoint y: 216, distance: 101.1
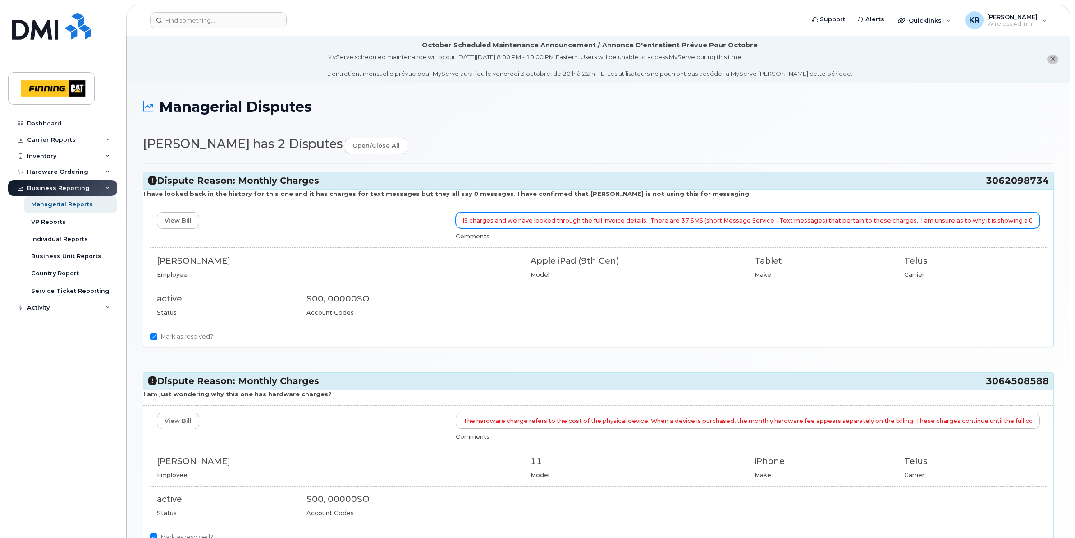
click at [1062, 216] on div "Managerial Disputes Chad Prosser has 2 Disputes open/close all Dispute Reason: …" at bounding box center [599, 344] width 944 height 523
drag, startPoint x: 1034, startPoint y: 220, endPoint x: 428, endPoint y: 222, distance: 605.2
click at [428, 222] on div "View Bill I have confirmed with TELUS on the SMS charges and we have looked thr…" at bounding box center [598, 226] width 897 height 28
paste input "’ve confirmed with TELUS regarding the SMS charges and reviewed the full invoic…"
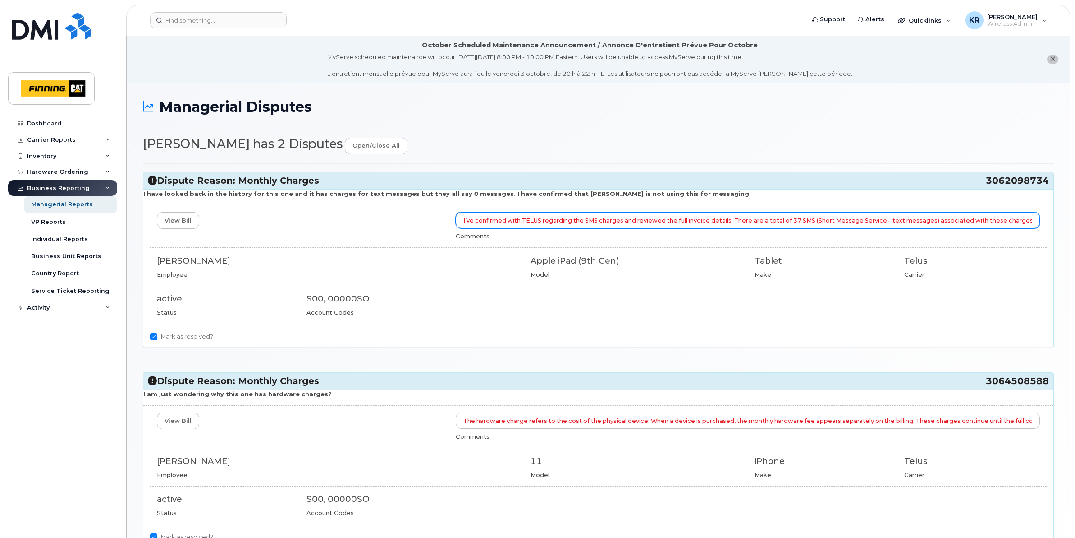
scroll to position [0, 330]
click at [1030, 219] on input "I’ve confirmed with TELUS regarding the SMS charges and reviewed the full invoi…" at bounding box center [748, 220] width 584 height 16
click at [478, 221] on input "I’ve confirmed with TELUS regarding the SMS charges and reviewed the full invoi…" at bounding box center [748, 220] width 584 height 16
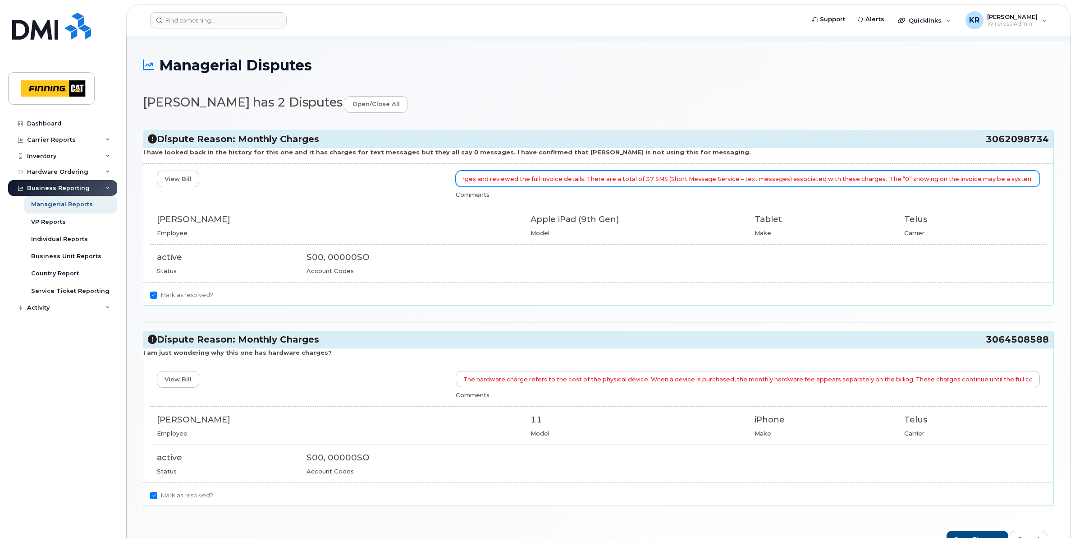
scroll to position [98, 0]
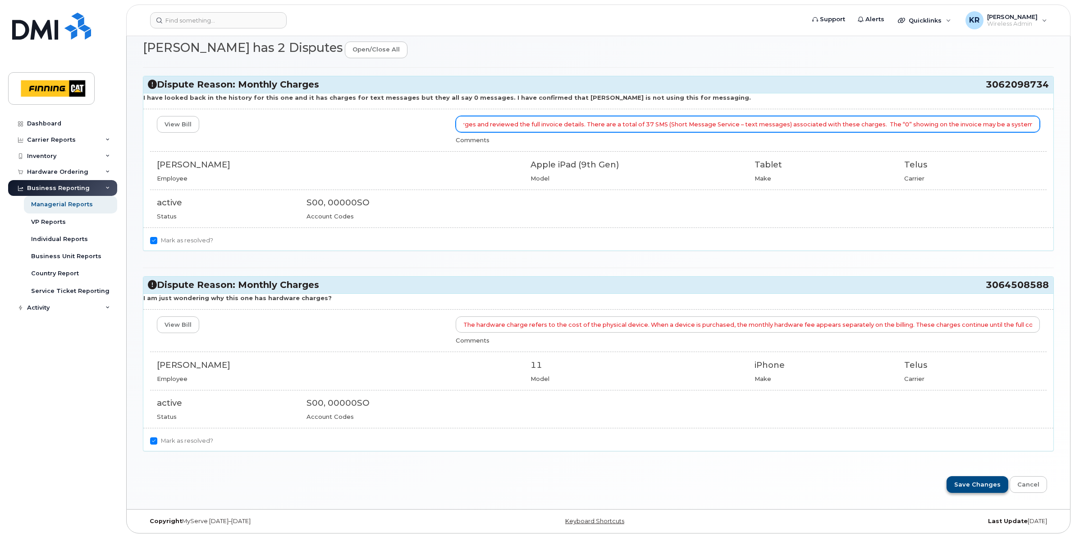
type input "I’ve confirmed with TELUS regarding the SMS charges and reviewed the full invoi…"
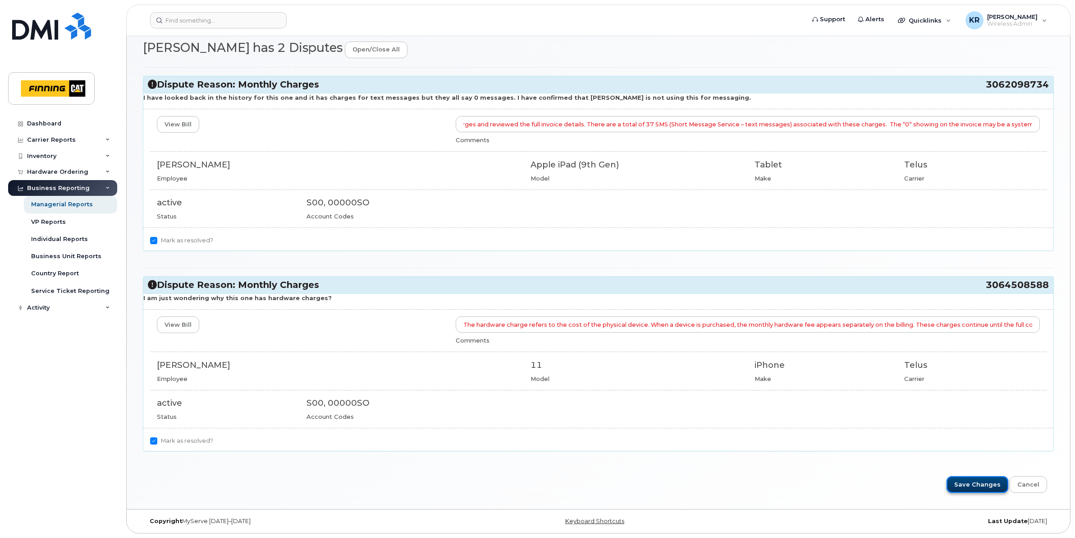
click at [984, 483] on input "Save Changes" at bounding box center [978, 484] width 62 height 17
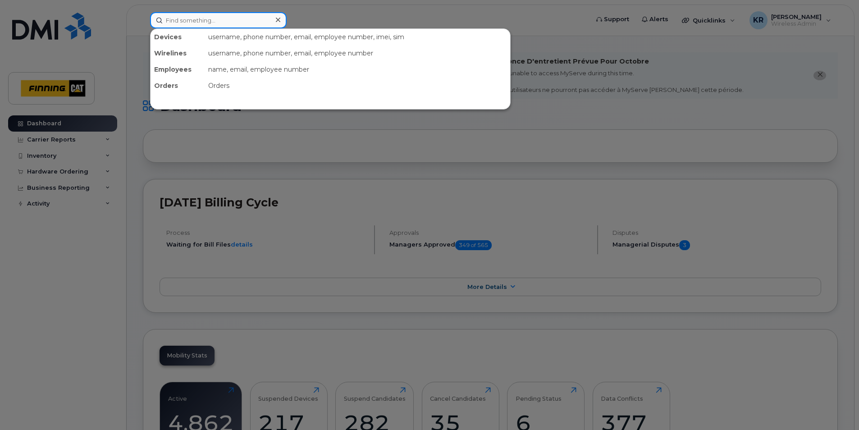
click at [183, 16] on input at bounding box center [218, 20] width 137 height 16
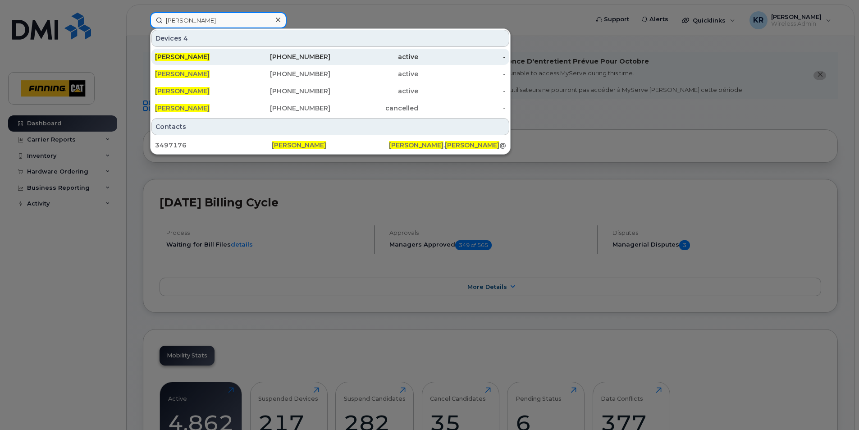
type input "christopher halko"
click at [322, 59] on div "672-968-8195" at bounding box center [287, 56] width 88 height 9
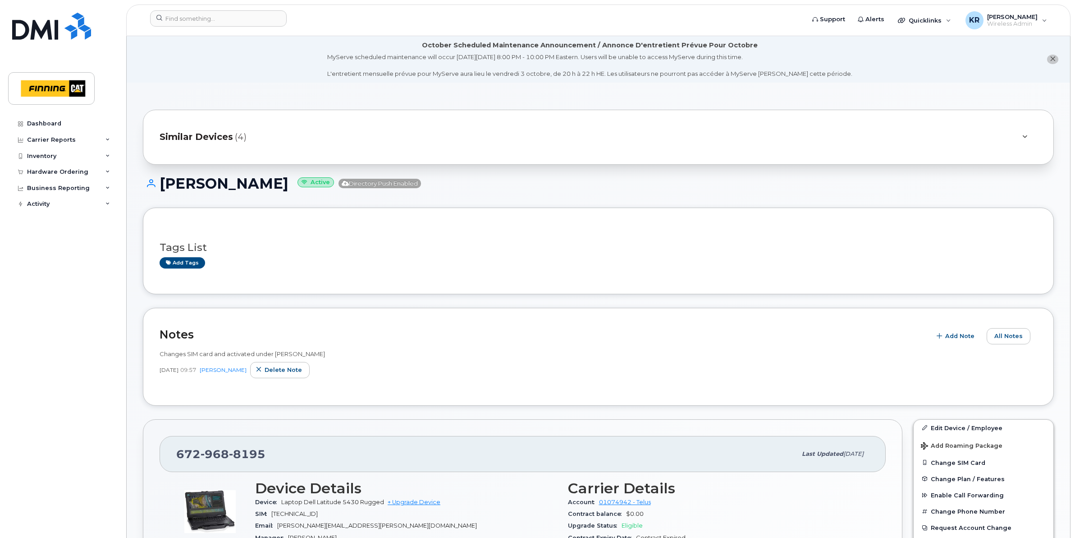
click at [216, 136] on span "Similar Devices" at bounding box center [197, 136] width 74 height 13
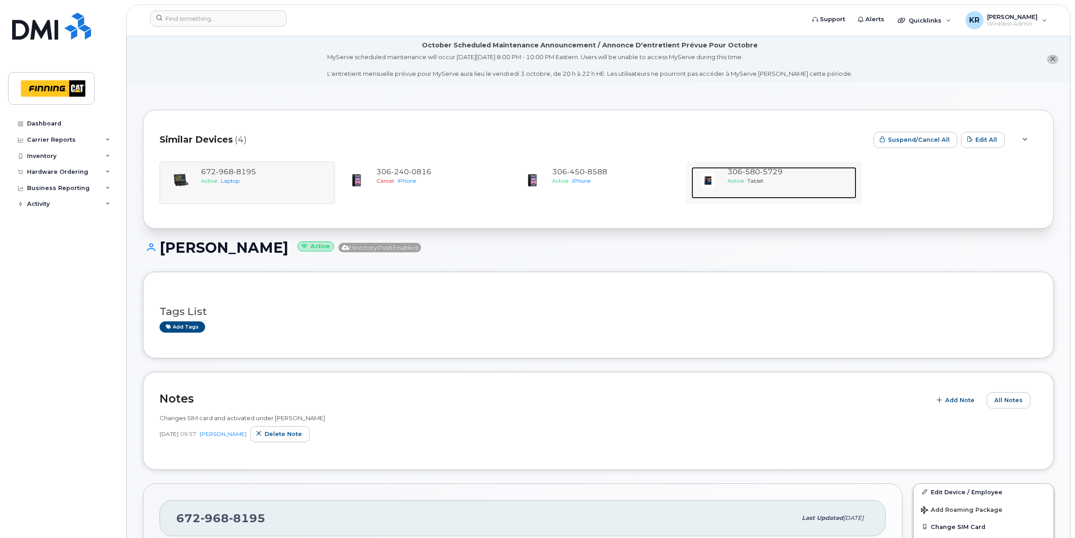
click at [747, 176] on div "306 580 5729" at bounding box center [790, 172] width 125 height 10
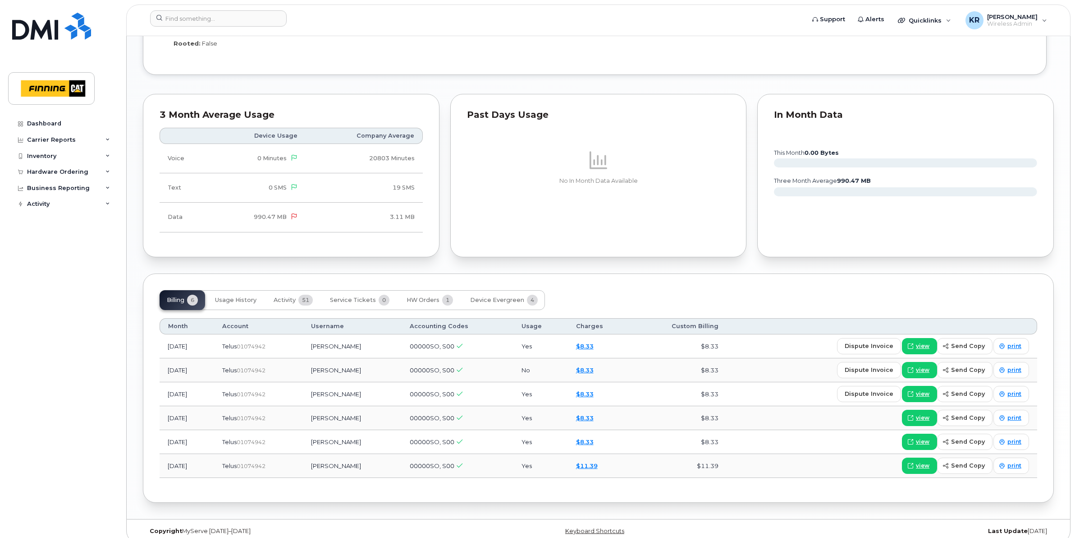
scroll to position [853, 0]
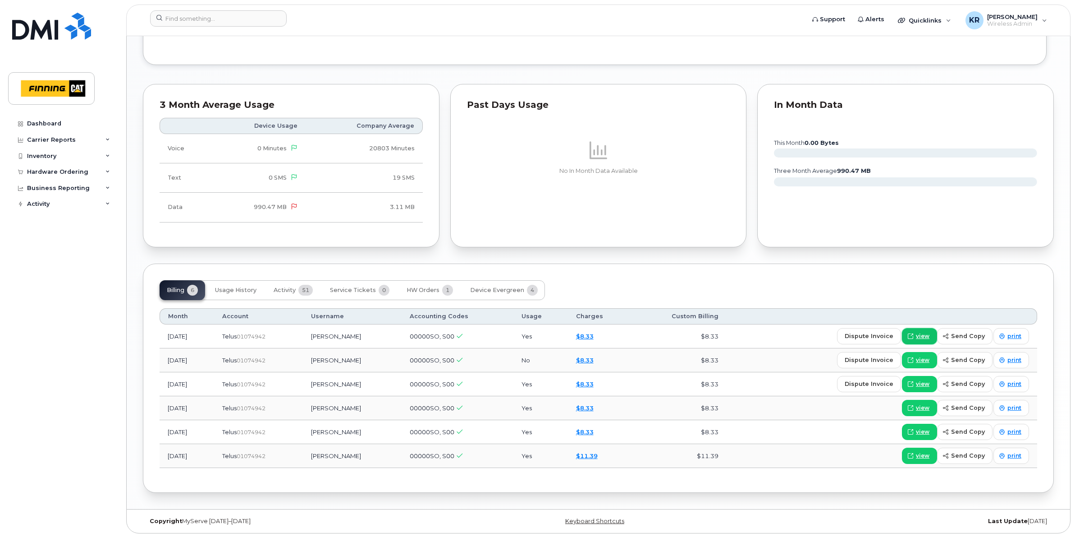
click at [925, 337] on span "view" at bounding box center [923, 336] width 14 height 8
click at [196, 18] on input at bounding box center [218, 18] width 137 height 16
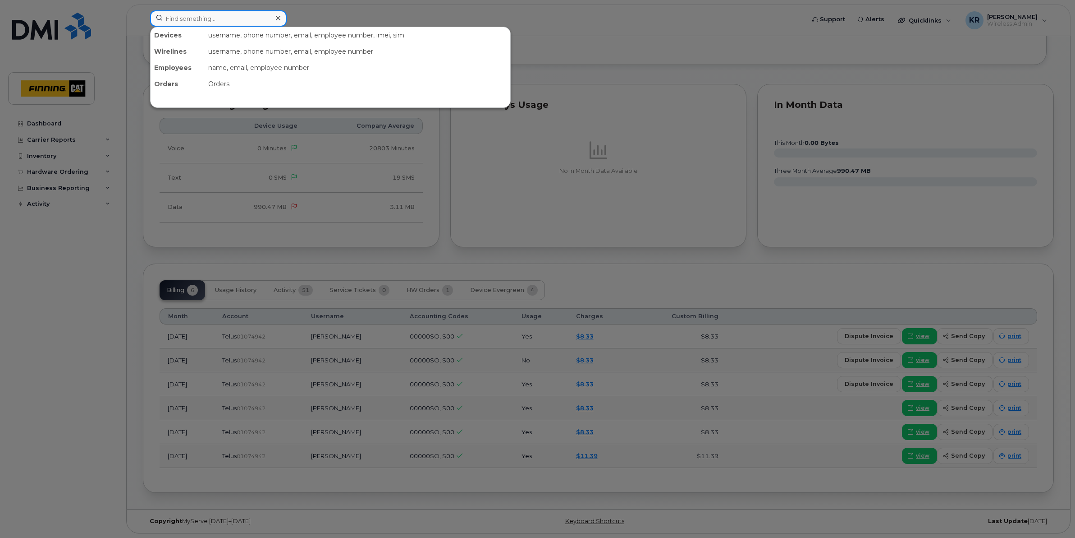
paste input "[PERSON_NAME]"
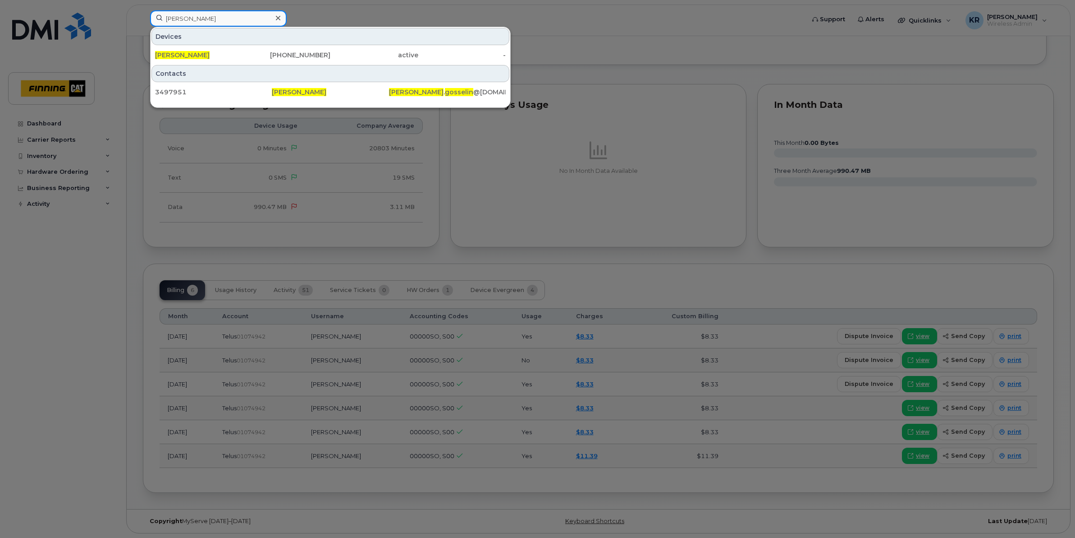
type input "[PERSON_NAME]"
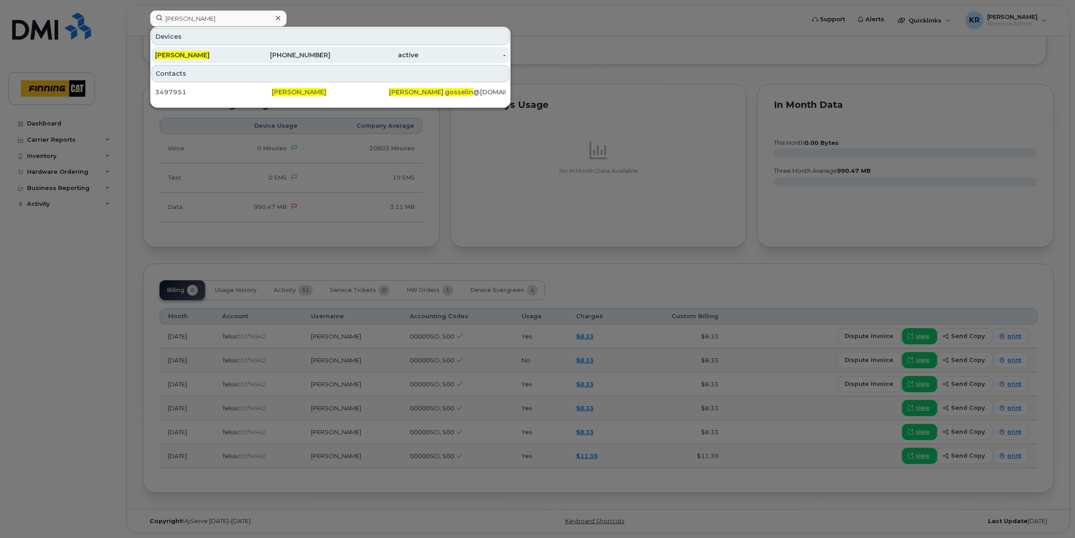
click at [222, 54] on div "[PERSON_NAME]" at bounding box center [199, 55] width 88 height 9
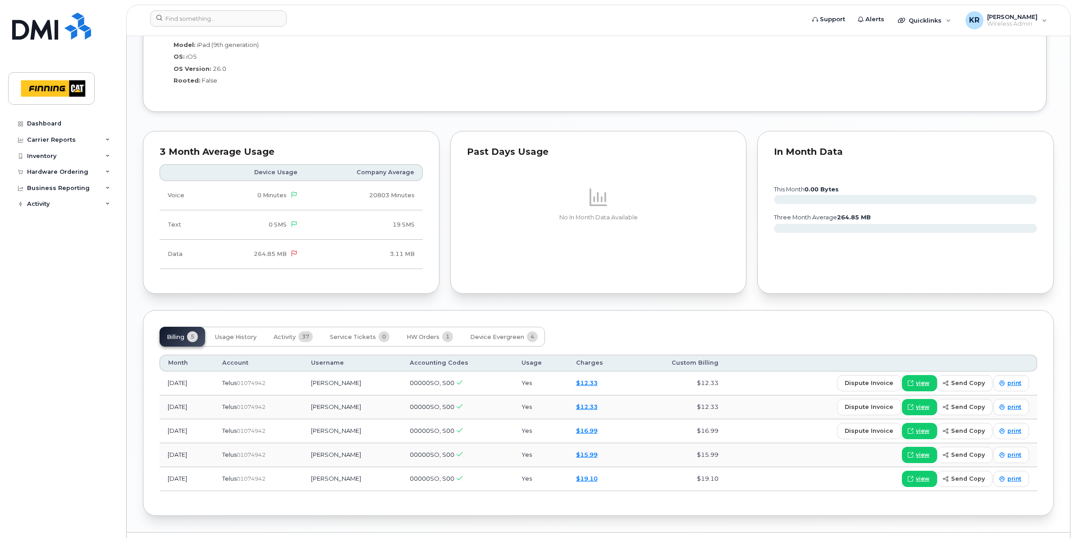
scroll to position [743, 0]
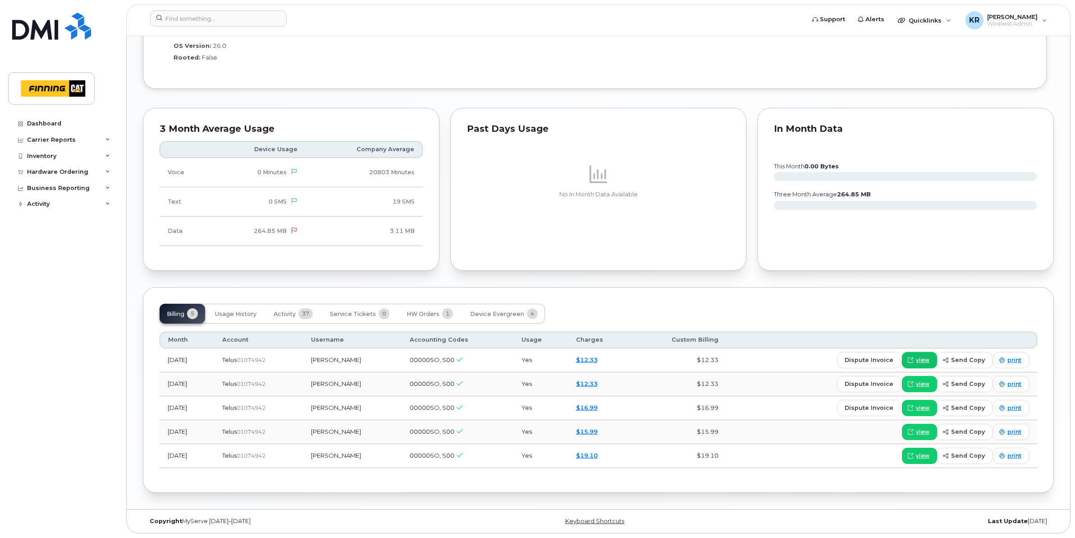
click at [925, 358] on span "view" at bounding box center [923, 360] width 14 height 8
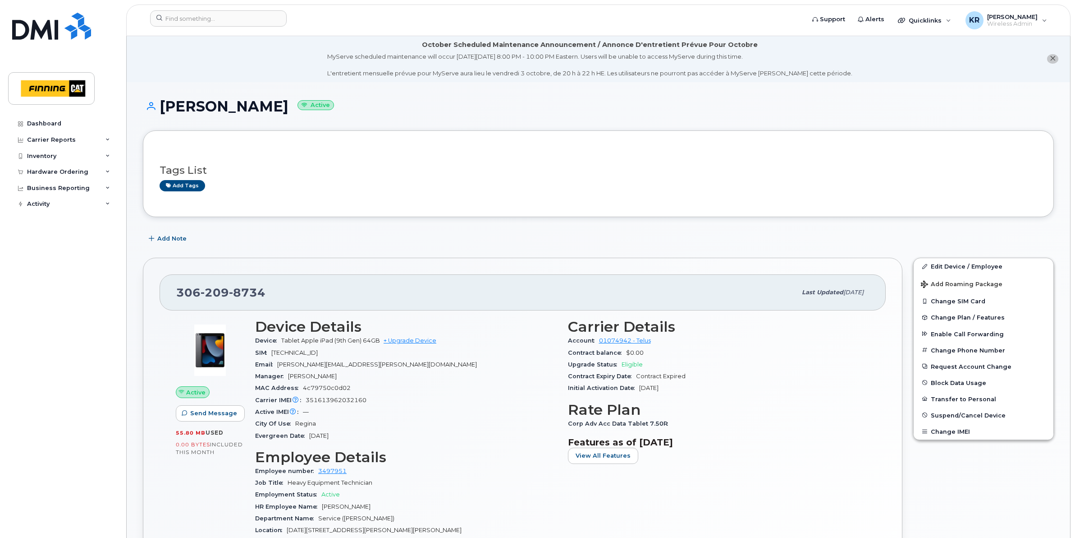
scroll to position [0, 0]
click at [1042, 239] on div "Add Note" at bounding box center [598, 239] width 911 height 16
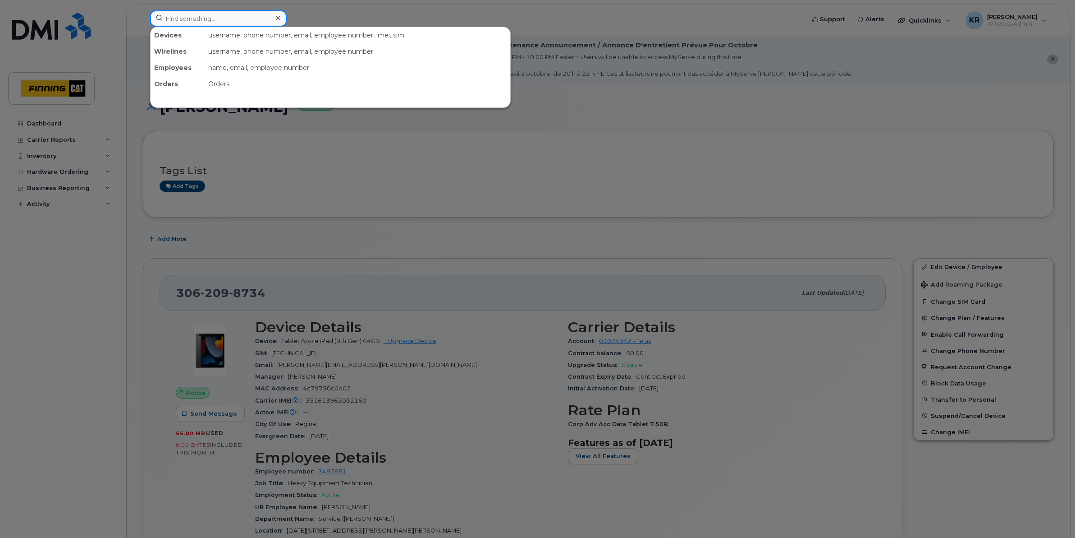
click at [192, 17] on input at bounding box center [218, 18] width 137 height 16
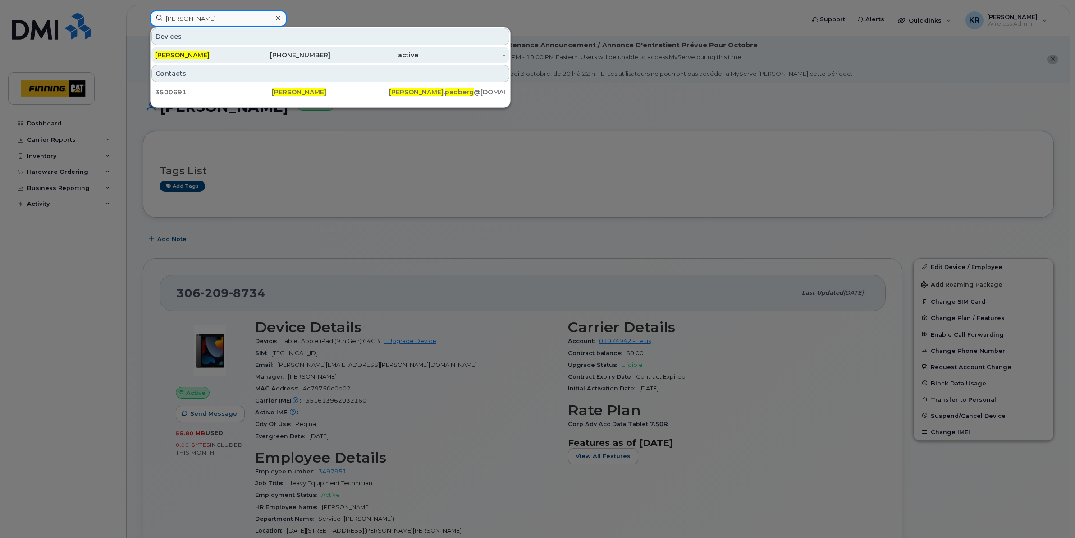
type input "[PERSON_NAME]"
click at [308, 54] on div "[PHONE_NUMBER]" at bounding box center [287, 55] width 88 height 9
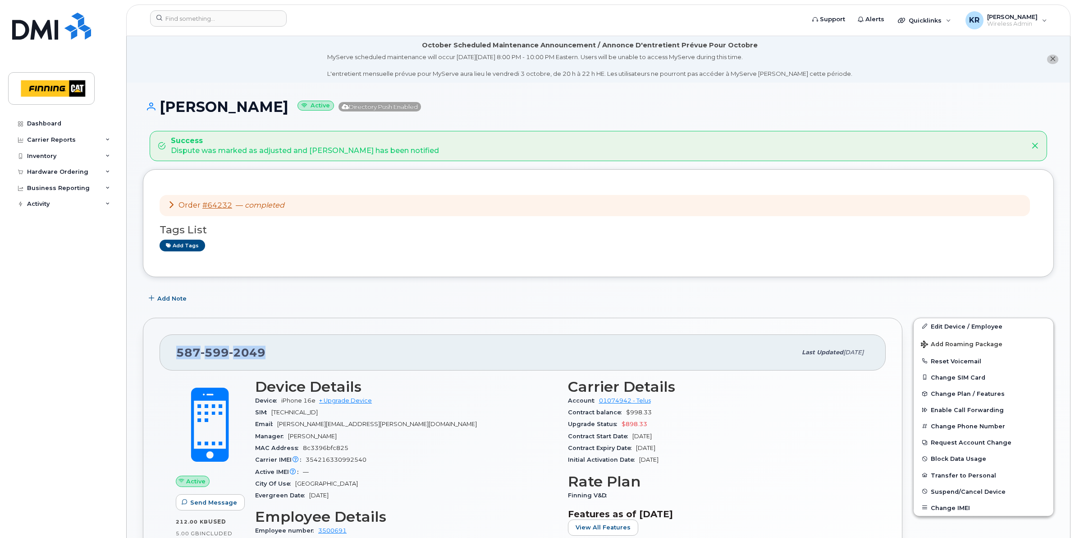
drag, startPoint x: 271, startPoint y: 352, endPoint x: 170, endPoint y: 350, distance: 101.9
click at [170, 350] on div "[PHONE_NUMBER] Last updated [DATE]" at bounding box center [523, 352] width 726 height 36
copy span "[PHONE_NUMBER]"
click at [211, 21] on input at bounding box center [218, 18] width 137 height 16
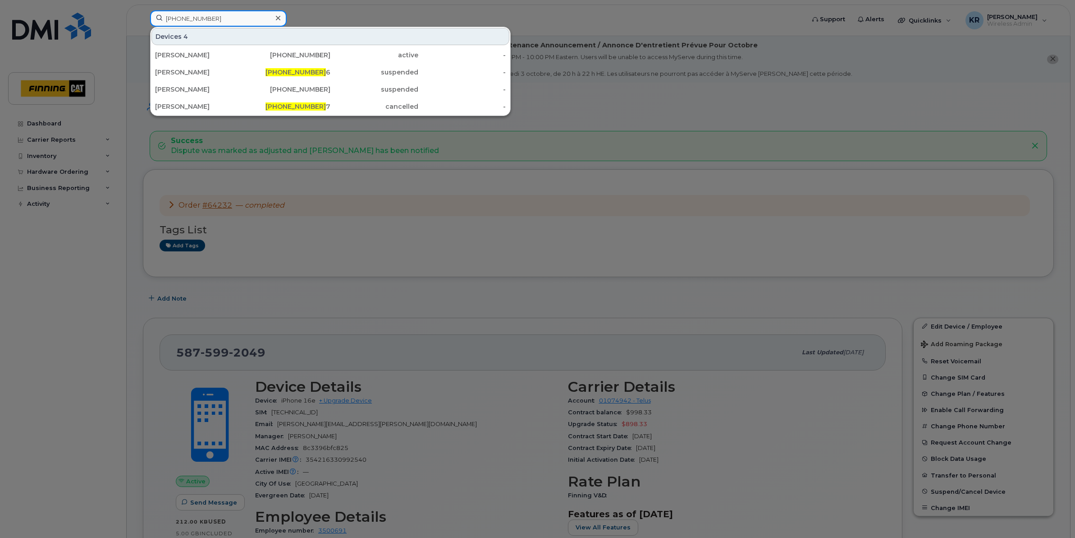
type input "587-598-4186"
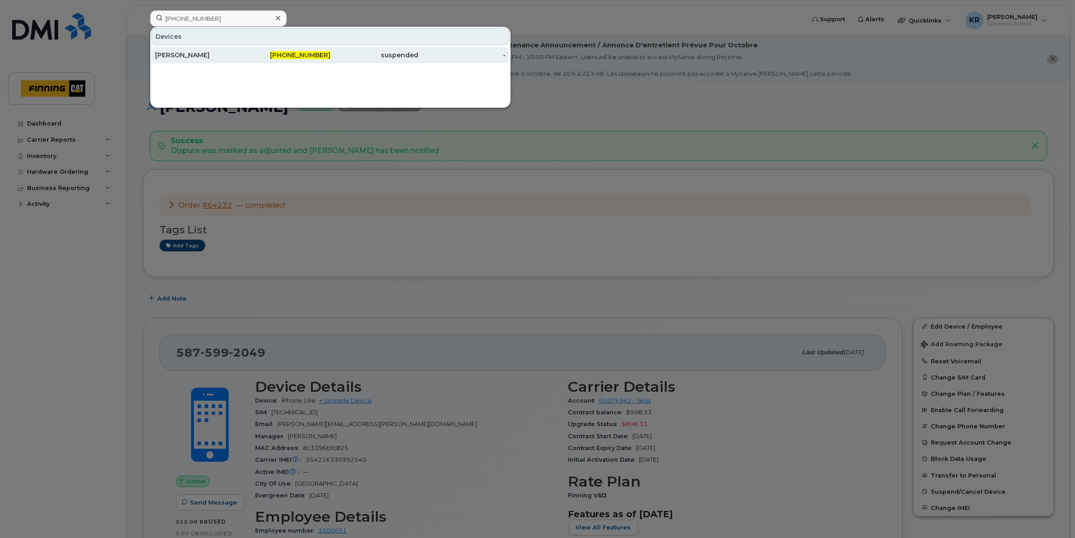
click at [310, 55] on span "587-598-4186" at bounding box center [300, 55] width 60 height 8
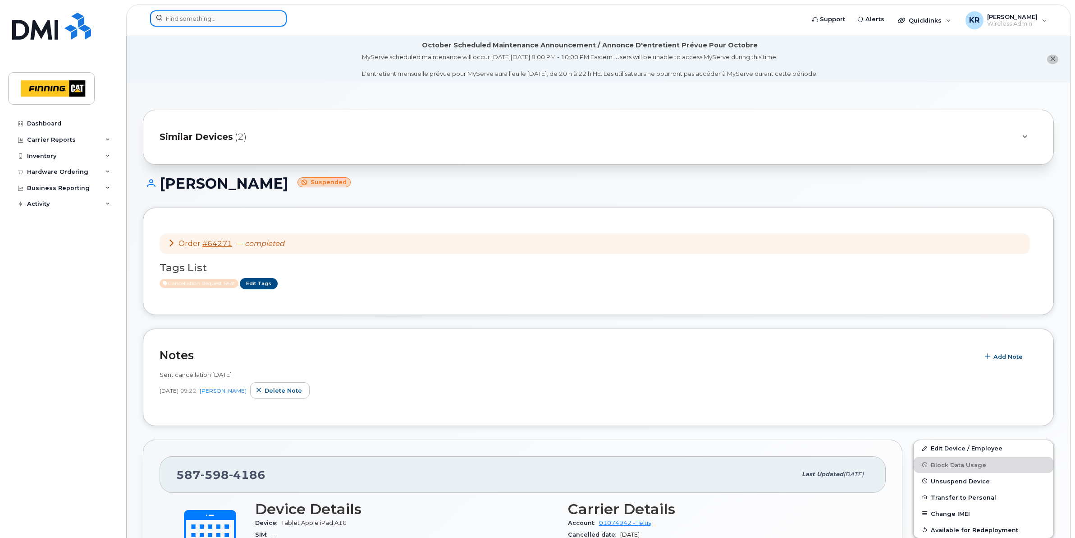
click at [199, 21] on input at bounding box center [218, 18] width 137 height 16
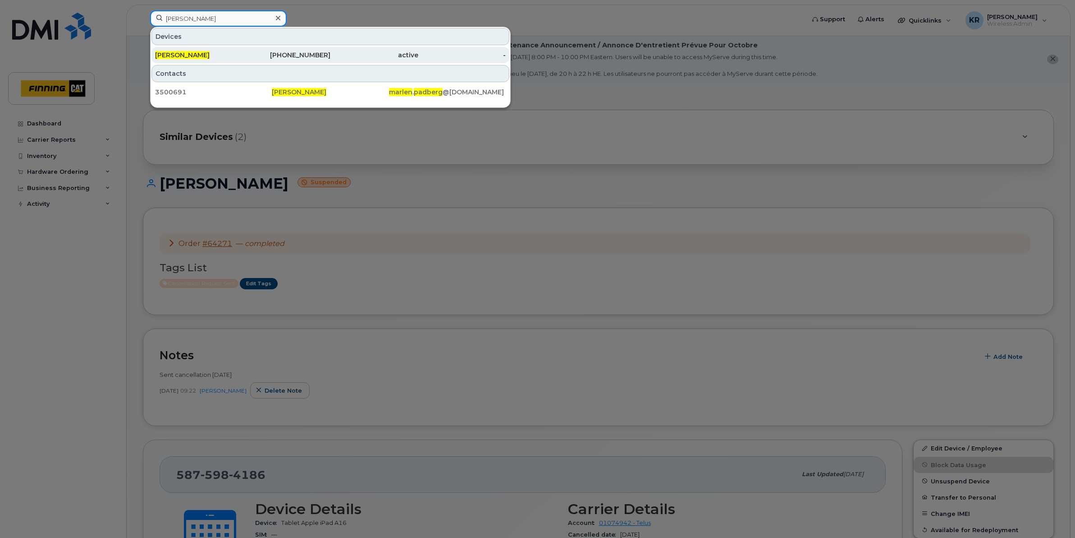
type input "[PERSON_NAME]"
click at [309, 54] on div "[PHONE_NUMBER]" at bounding box center [287, 55] width 88 height 9
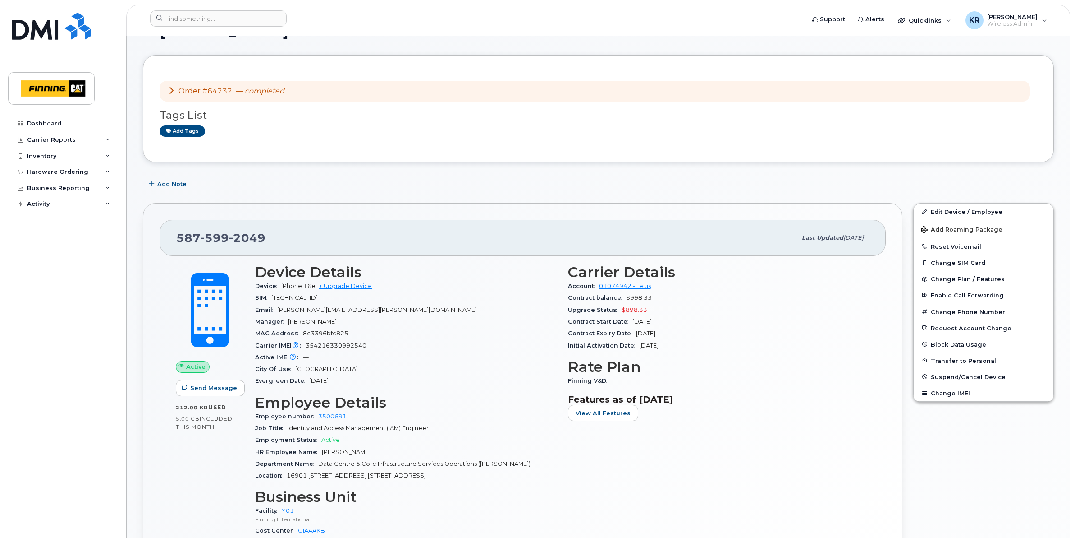
scroll to position [56, 0]
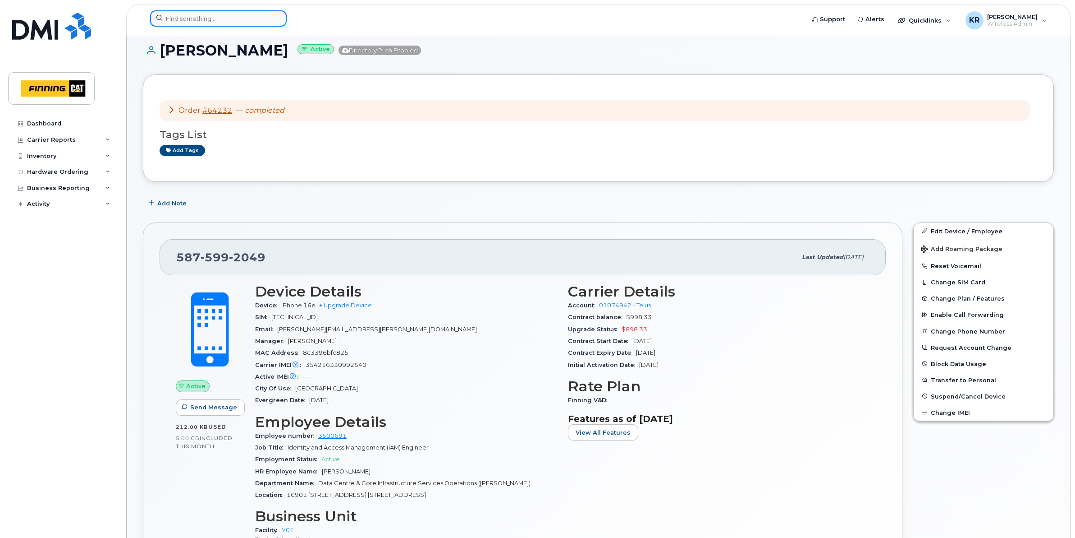
click at [193, 21] on input at bounding box center [218, 18] width 137 height 16
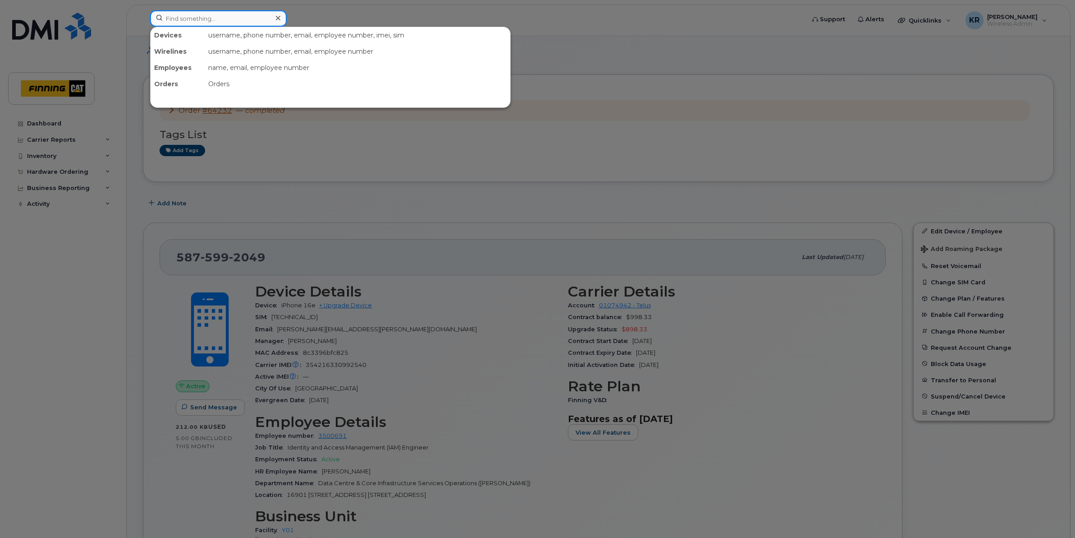
click at [211, 19] on input at bounding box center [218, 18] width 137 height 16
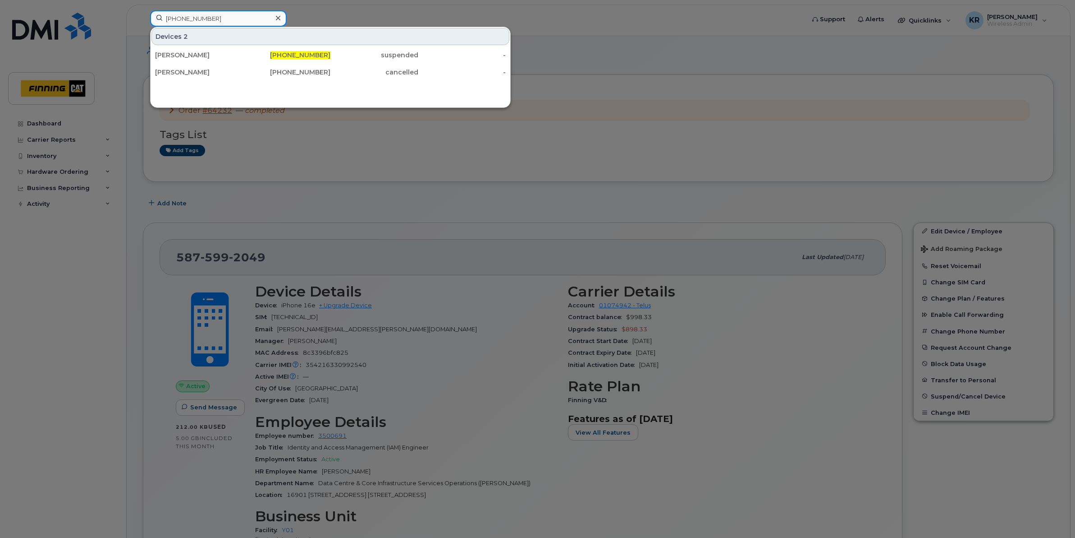
type input "[PHONE_NUMBER]"
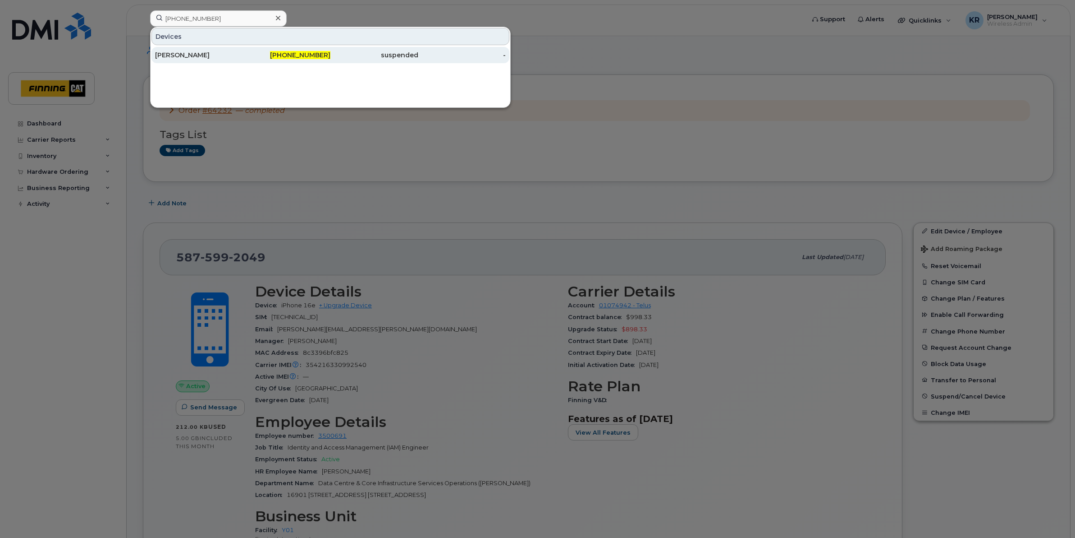
click at [218, 55] on div "[PERSON_NAME]" at bounding box center [199, 55] width 88 height 9
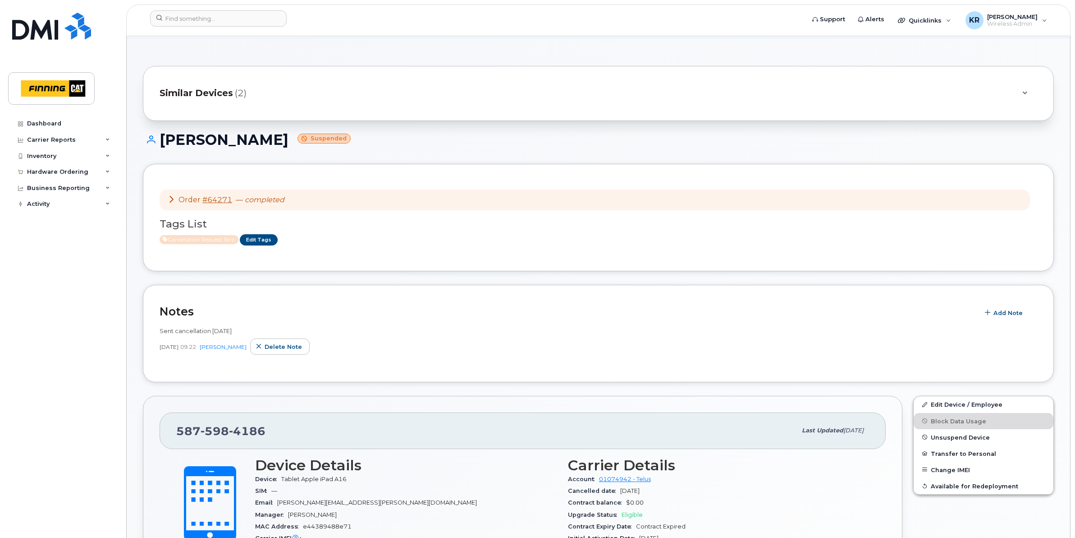
scroll to position [56, 0]
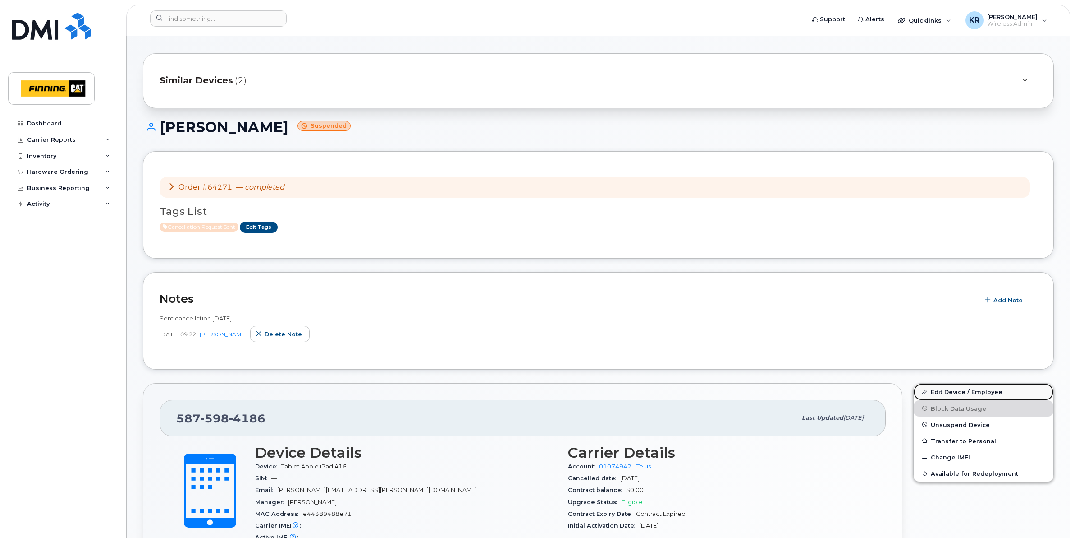
click at [946, 389] on link "Edit Device / Employee" at bounding box center [984, 391] width 140 height 16
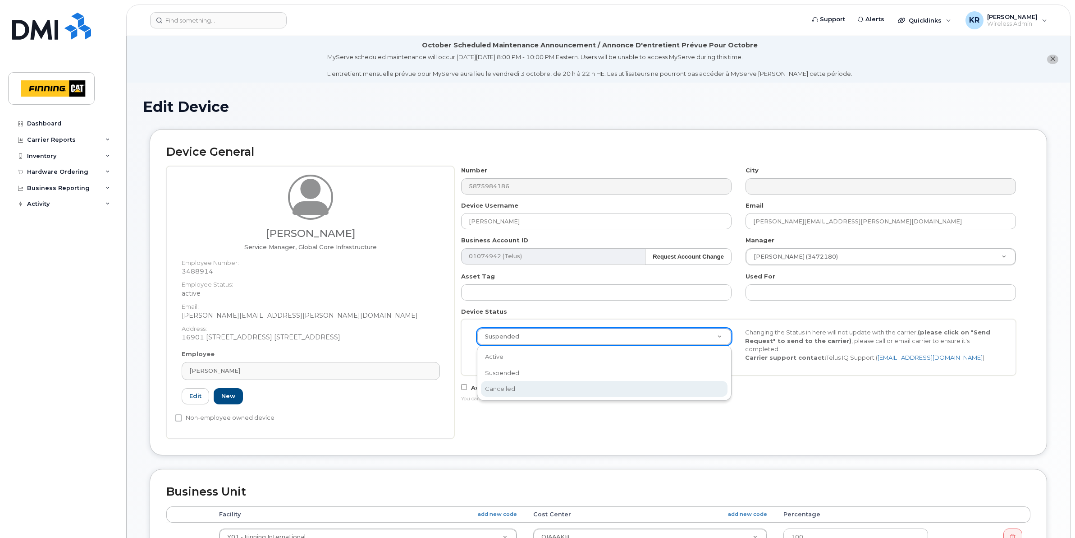
scroll to position [0, 3]
select select "cancelled"
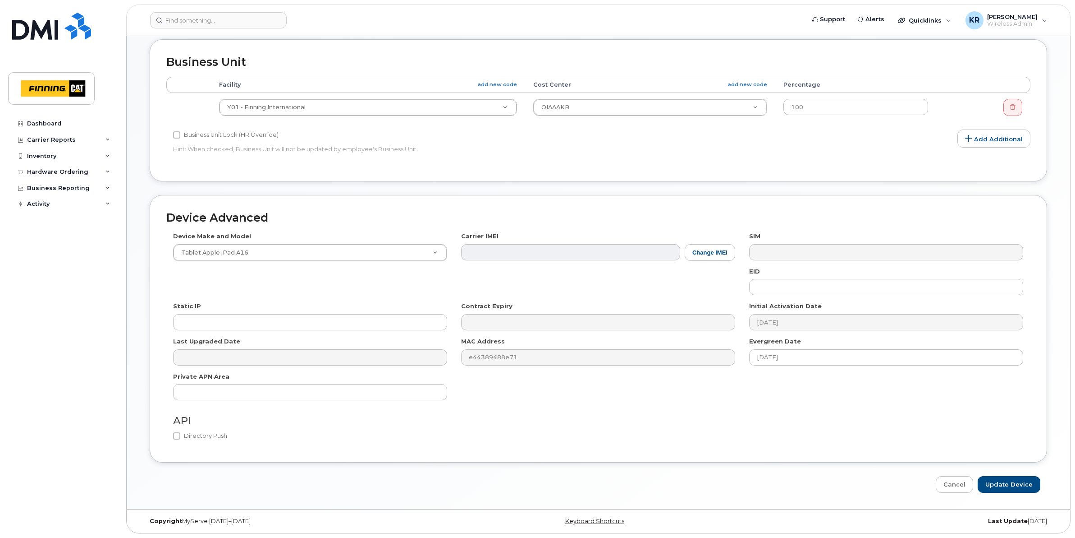
scroll to position [431, 0]
click at [1009, 485] on input "Update Device" at bounding box center [1009, 484] width 63 height 17
type input "Saving..."
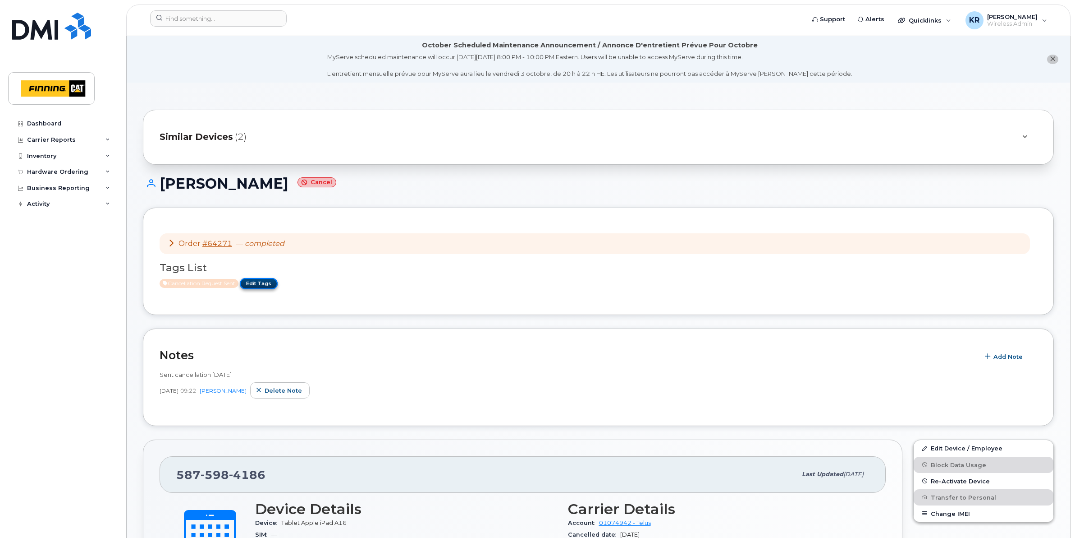
click at [263, 282] on link "Edit Tags" at bounding box center [259, 283] width 38 height 11
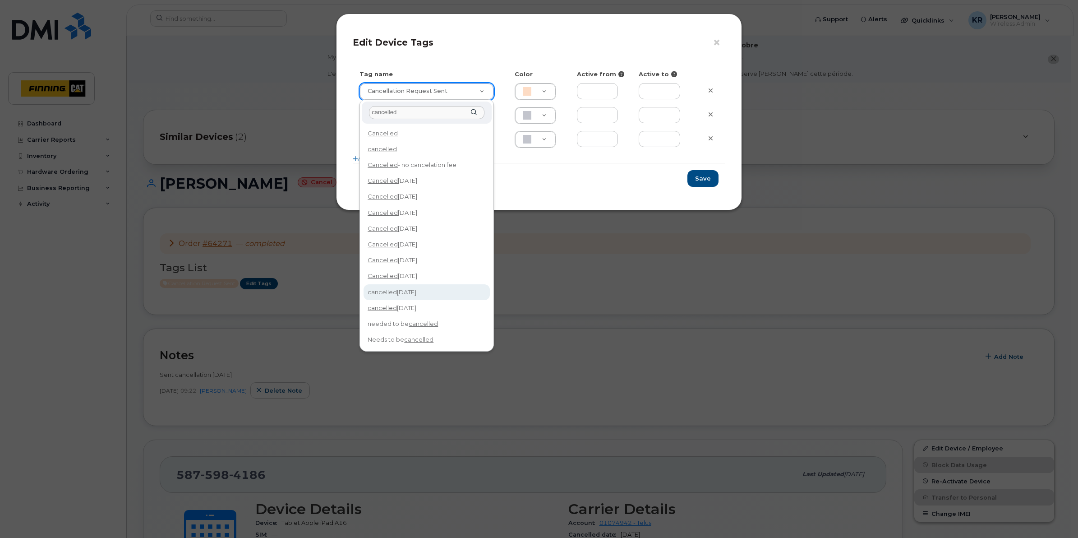
type input "cancelled"
type input "cancelled [DATE]"
type input "F8C6C8"
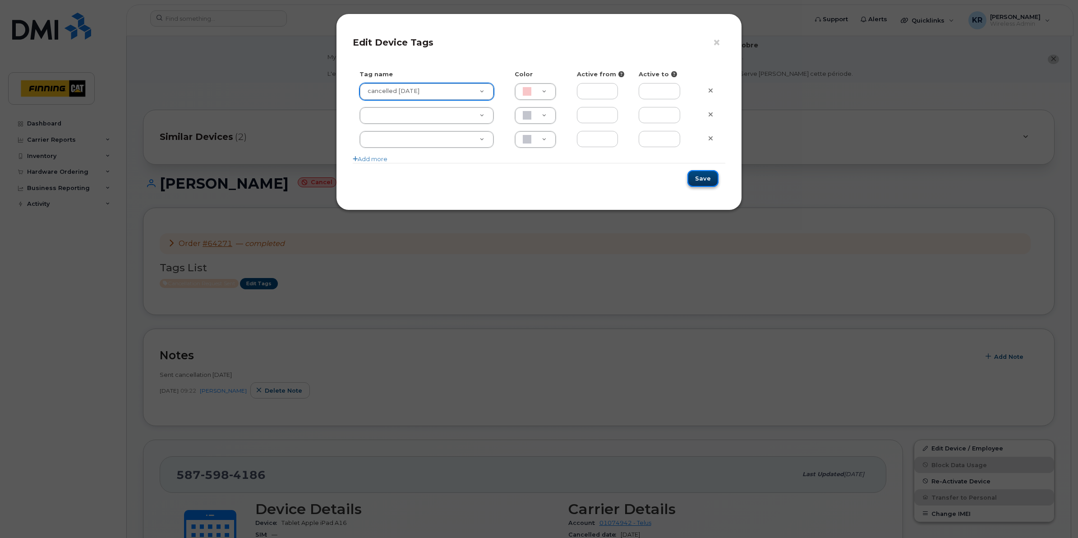
click at [695, 182] on button "Save" at bounding box center [702, 178] width 31 height 17
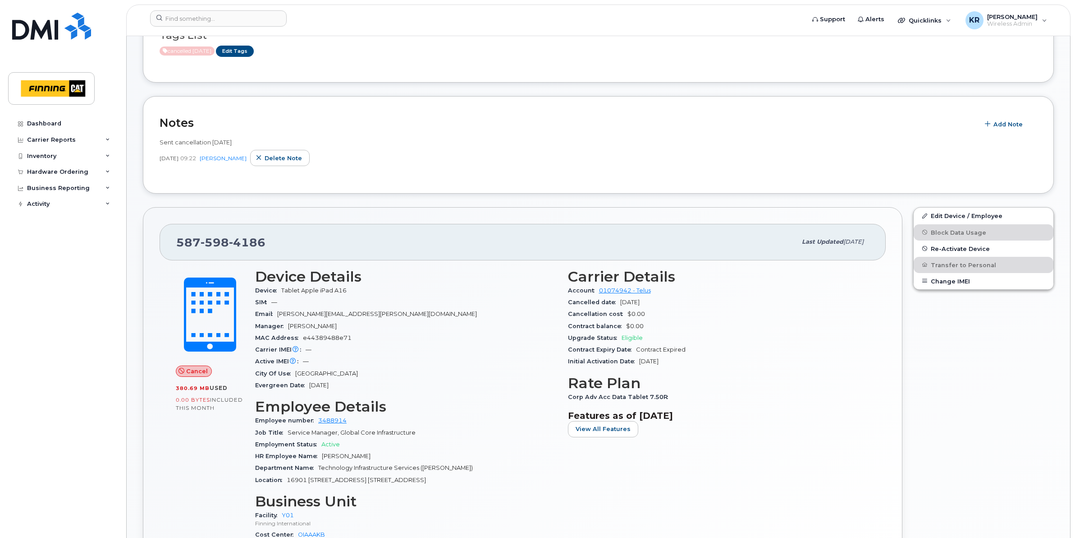
scroll to position [395, 0]
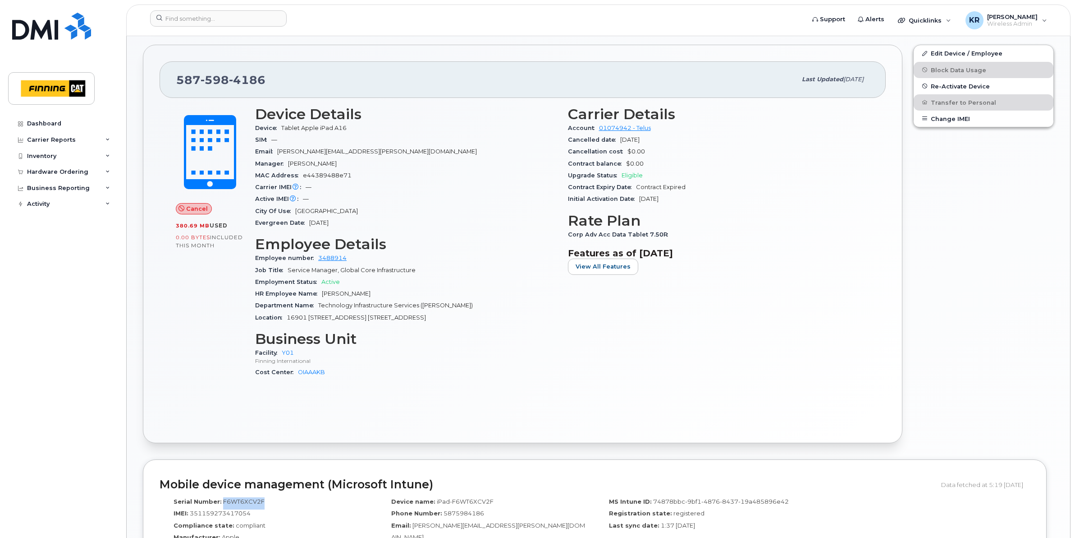
drag, startPoint x: 262, startPoint y: 502, endPoint x: 222, endPoint y: 496, distance: 40.0
click at [222, 496] on div "Serial Number: F6WT6XCV2F IMEI: [TECHNICAL_ID] Compliance state: compliant Manu…" at bounding box center [269, 546] width 218 height 107
copy span "F6WT6XCV2F"
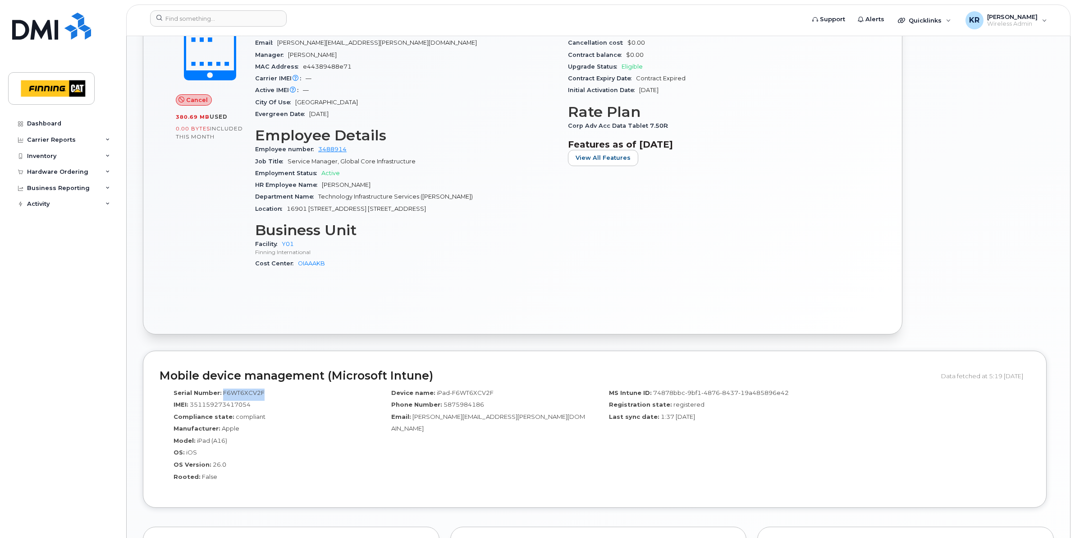
scroll to position [507, 0]
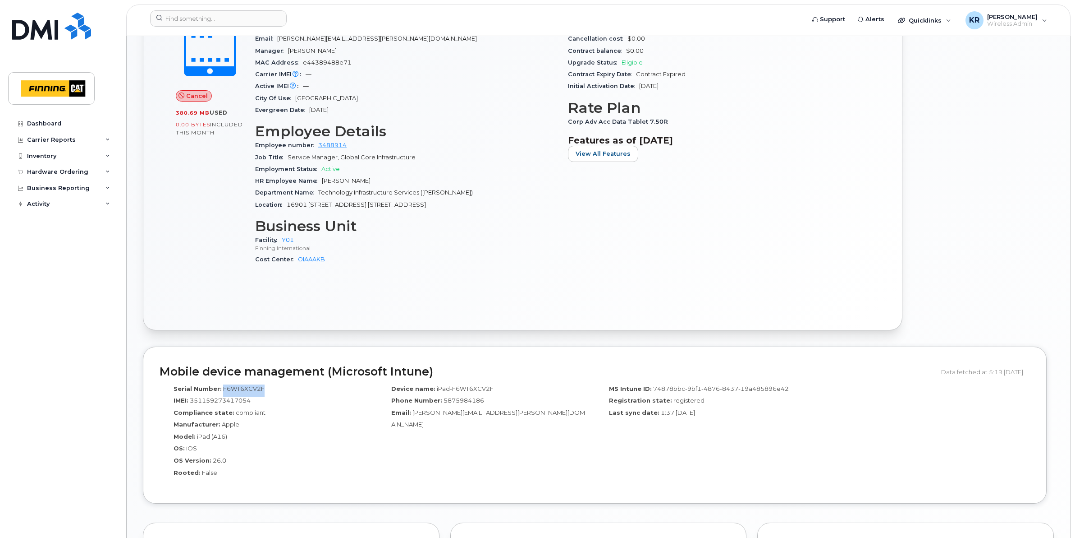
click at [284, 391] on div "Serial Number: F6WT6XCV2F" at bounding box center [268, 390] width 204 height 12
drag, startPoint x: 267, startPoint y: 388, endPoint x: 222, endPoint y: 386, distance: 44.7
click at [222, 386] on div "Serial Number: F6WT6XCV2F" at bounding box center [268, 390] width 204 height 12
copy span "F6WT6XCV2F"
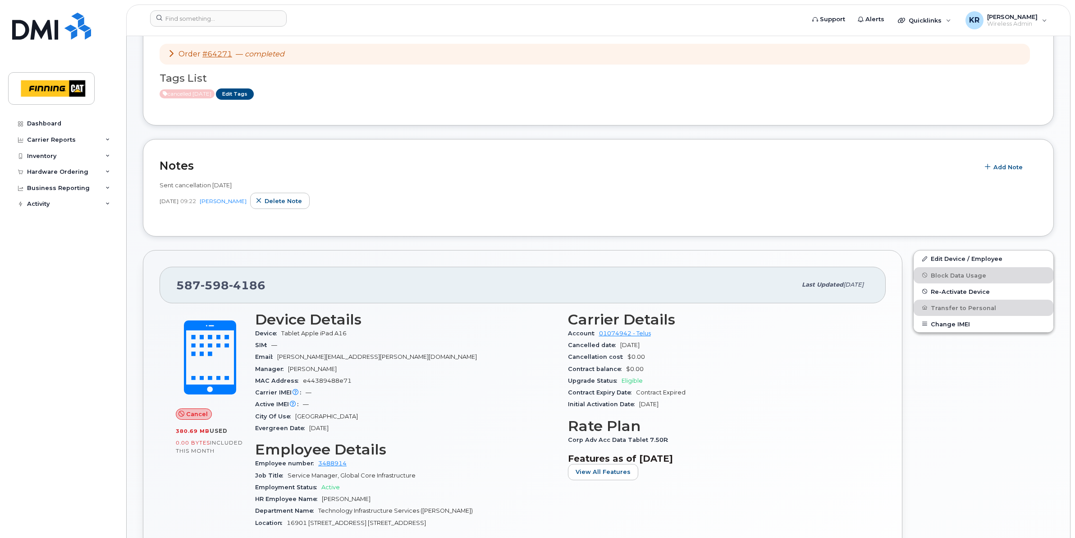
scroll to position [0, 0]
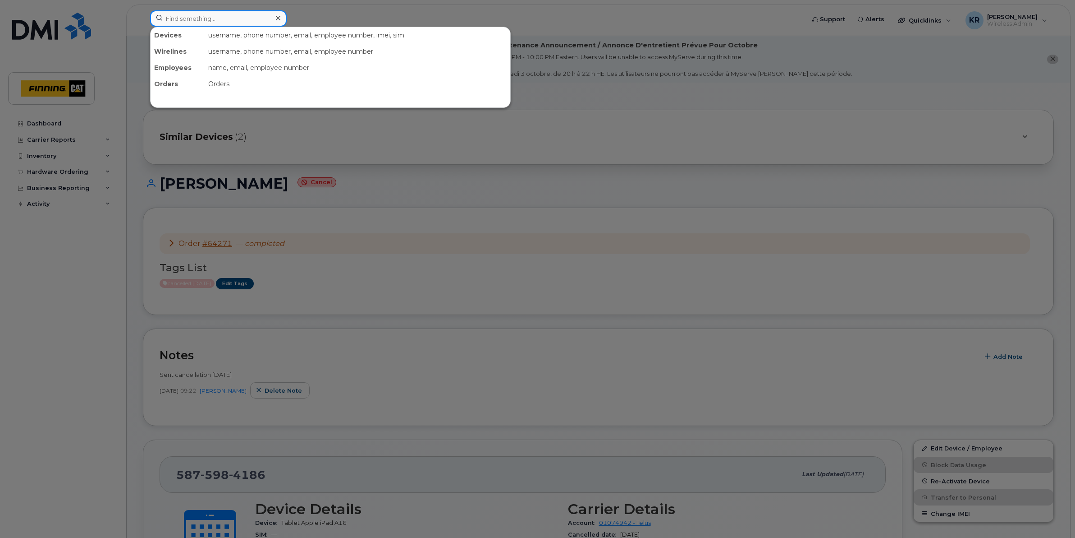
click at [206, 21] on input at bounding box center [218, 18] width 137 height 16
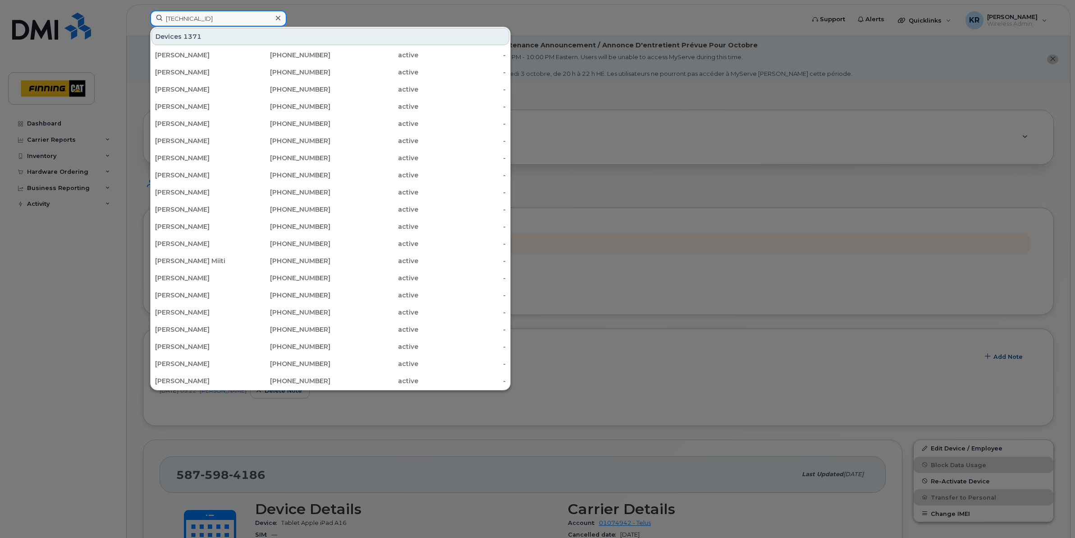
type input "[TECHNICAL_ID]"
